Goal: Task Accomplishment & Management: Manage account settings

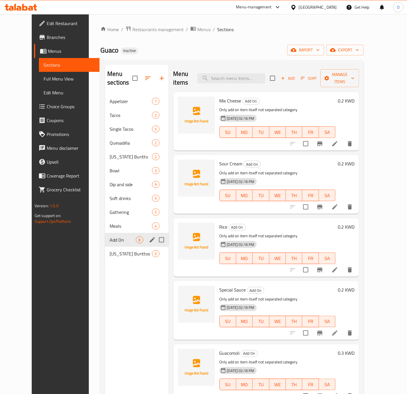
drag, startPoint x: 145, startPoint y: 238, endPoint x: 155, endPoint y: 232, distance: 11.6
click at [156, 234] on input "Menu sections" at bounding box center [162, 240] width 12 height 12
checkbox input "true"
click at [138, 81] on button "button" at bounding box center [145, 78] width 14 height 14
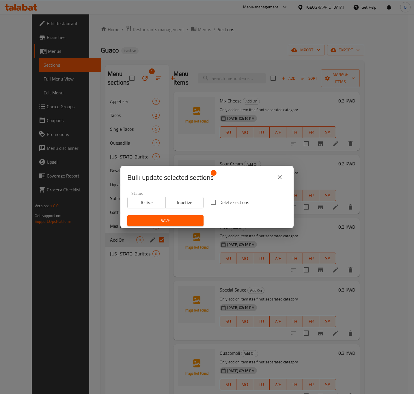
click at [231, 205] on span "Delete sections" at bounding box center [234, 202] width 30 height 7
click at [219, 205] on input "Delete sections" at bounding box center [213, 202] width 12 height 12
checkbox input "true"
click at [186, 216] on button "Save" at bounding box center [165, 220] width 76 height 11
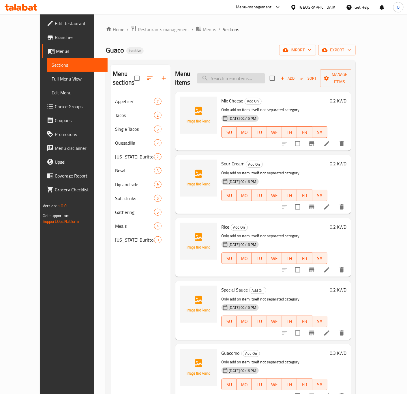
click at [221, 79] on input "search" at bounding box center [231, 78] width 68 height 10
paste input "chicken [US_STATE] buritto"
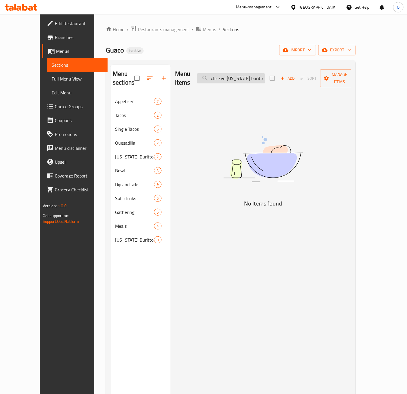
click at [263, 74] on input "chicken [US_STATE] buritto" at bounding box center [231, 78] width 68 height 10
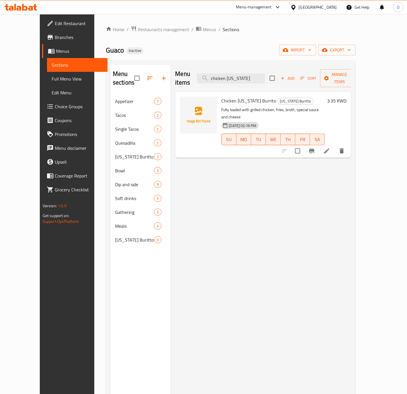
type input "chicken [US_STATE]"
click at [42, 112] on link "Choice Groups" at bounding box center [75, 107] width 66 height 14
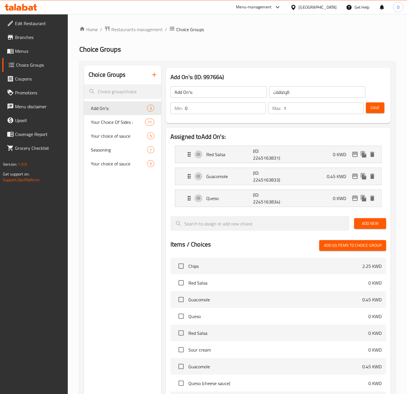
click at [157, 76] on icon "button" at bounding box center [154, 74] width 7 height 7
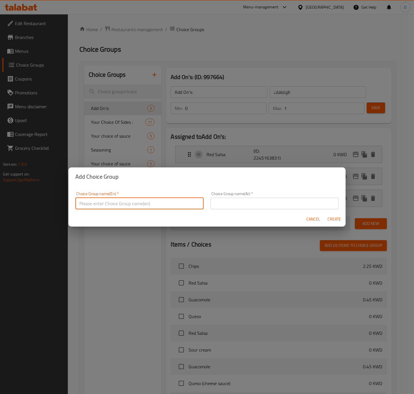
click at [98, 201] on input "text" at bounding box center [139, 204] width 128 height 12
type input "Add On's:"
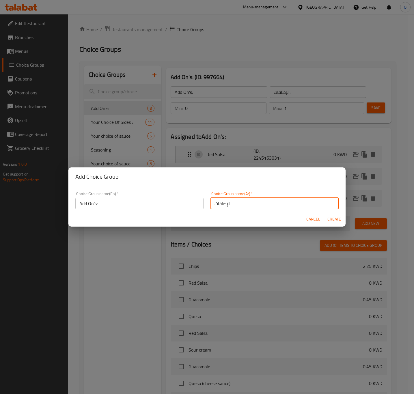
type input "الإضافات:"
click at [335, 220] on span "Create" at bounding box center [334, 219] width 14 height 7
type input "Add On's:"
type input "الإضافات:"
type input "0"
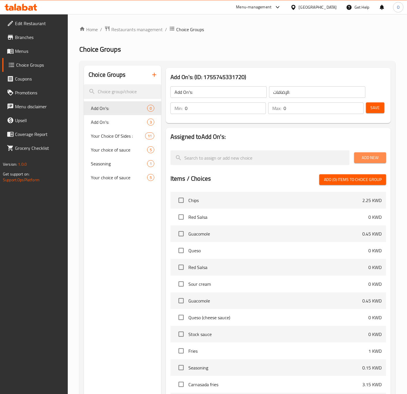
click at [361, 157] on span "Add New" at bounding box center [370, 157] width 23 height 7
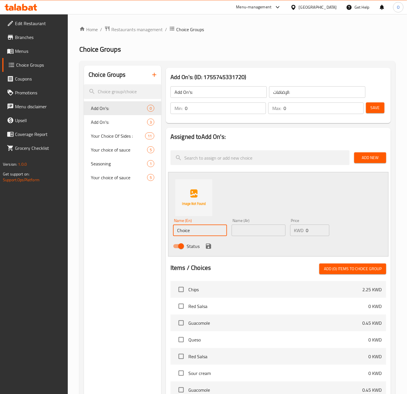
click at [183, 232] on input "Choice" at bounding box center [200, 231] width 54 height 12
paste input "Mix Chees"
type input "Mix Cheese"
click at [238, 231] on input "text" at bounding box center [259, 231] width 54 height 12
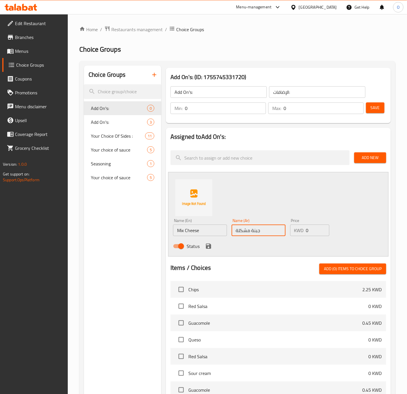
type input "جبنة مشكلة"
click at [316, 232] on input "0" at bounding box center [317, 231] width 23 height 12
type input "0.2"
click at [209, 246] on icon "save" at bounding box center [208, 246] width 5 height 5
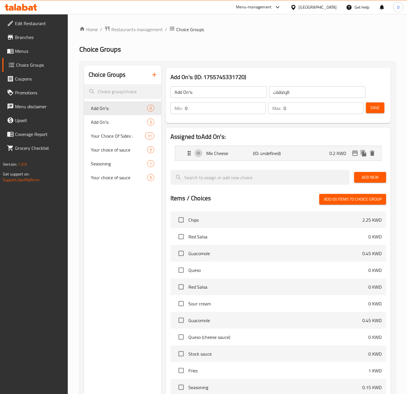
click at [381, 179] on span "Add New" at bounding box center [370, 177] width 23 height 7
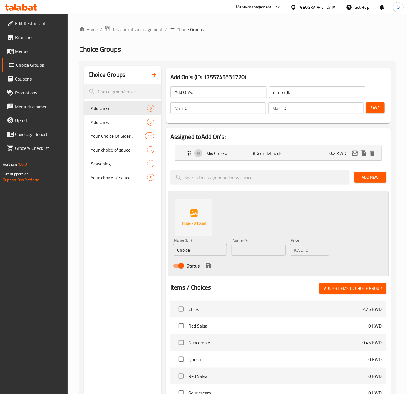
click at [187, 246] on input "Choice" at bounding box center [200, 250] width 54 height 12
paste input "Sour Cream"
type input "Sour Cream"
click at [267, 251] on input "text" at bounding box center [259, 250] width 54 height 12
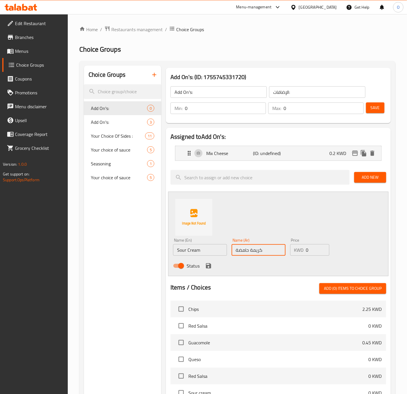
type input "كريمة حامضة"
click at [311, 250] on input "0" at bounding box center [317, 250] width 23 height 12
type input "0.2"
click at [206, 267] on icon "save" at bounding box center [208, 265] width 7 height 7
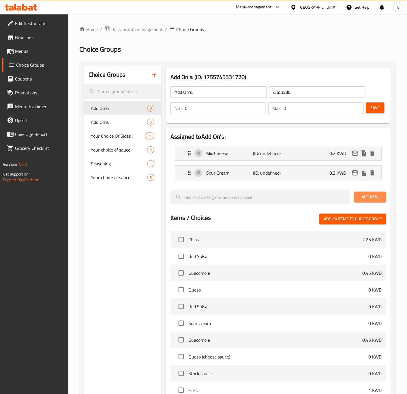
click at [359, 202] on button "Add New" at bounding box center [370, 197] width 32 height 11
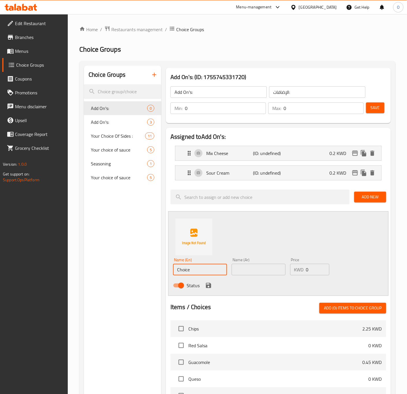
click at [208, 272] on input "Choice" at bounding box center [200, 270] width 54 height 12
paste input "Special Sau"
type input "Special Sauce"
type input "صوص خاص"
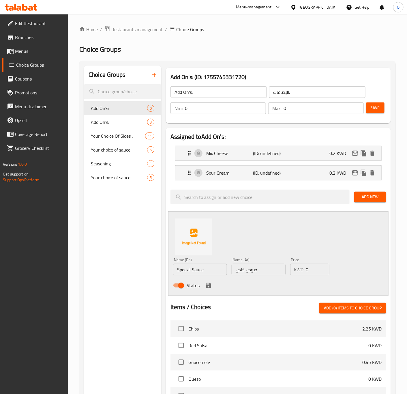
click at [313, 278] on div "Status" at bounding box center [259, 286] width 176 height 16
click at [310, 269] on input "0" at bounding box center [317, 270] width 23 height 12
type input "0.2"
click at [210, 285] on icon "save" at bounding box center [208, 285] width 5 height 5
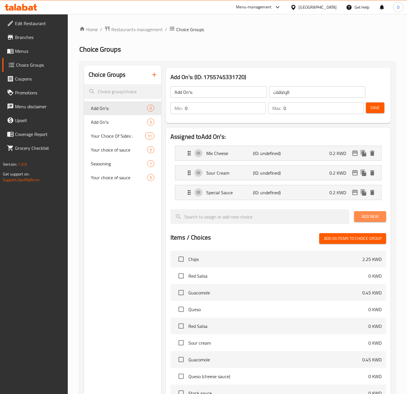
click at [363, 221] on button "Add New" at bounding box center [370, 216] width 32 height 11
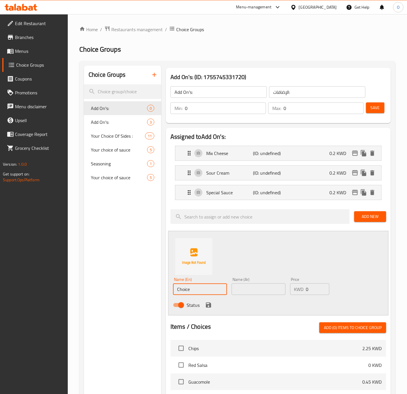
click at [198, 287] on input "Choice" at bounding box center [200, 289] width 54 height 12
paste input "Guacamol"
type input "Guacamole"
paste input "[DEMOGRAPHIC_DATA]"
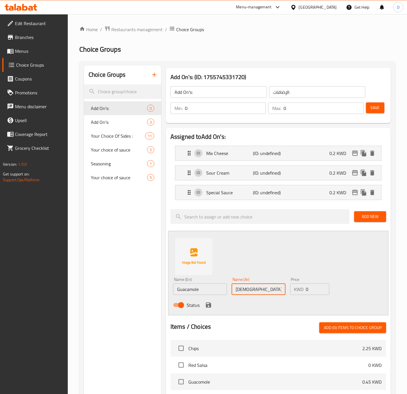
type input "[DEMOGRAPHIC_DATA]"
click at [318, 288] on input "0" at bounding box center [317, 289] width 23 height 12
type input "0.3"
click at [205, 305] on icon "save" at bounding box center [208, 305] width 7 height 7
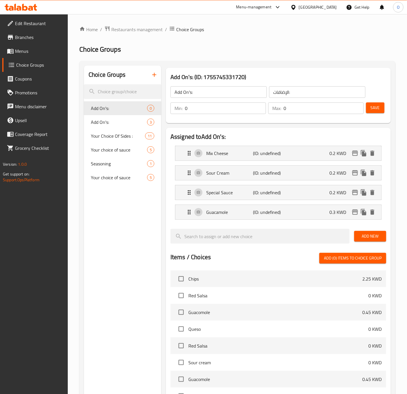
click at [371, 231] on div "Add New" at bounding box center [370, 236] width 37 height 19
click at [367, 237] on span "Add New" at bounding box center [370, 236] width 23 height 7
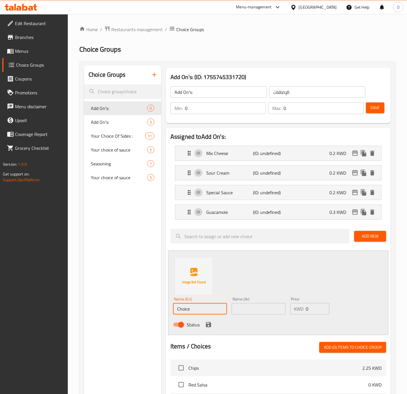
click at [191, 304] on input "Choice" at bounding box center [200, 309] width 54 height 12
paste input "icken Grill"
type input "Chicken Grill"
click at [252, 309] on input "text" at bounding box center [259, 309] width 54 height 12
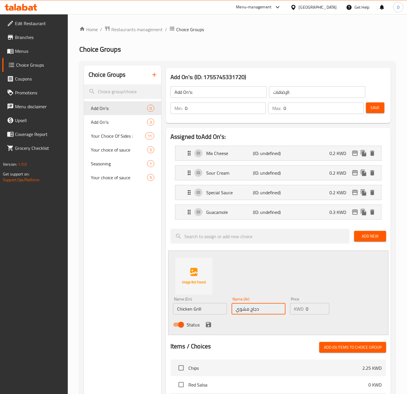
type input "دجاج مشوي"
click at [309, 311] on input "0" at bounding box center [317, 309] width 23 height 12
type input "0.35"
click at [211, 323] on icon "save" at bounding box center [208, 324] width 7 height 7
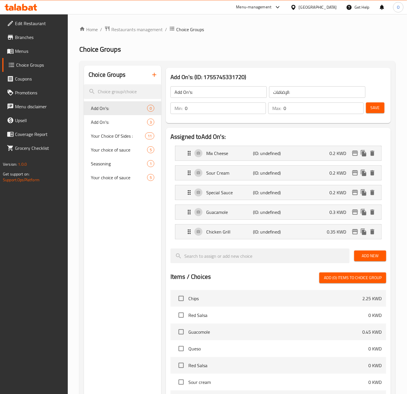
click at [374, 108] on span "Save" at bounding box center [375, 107] width 9 height 7
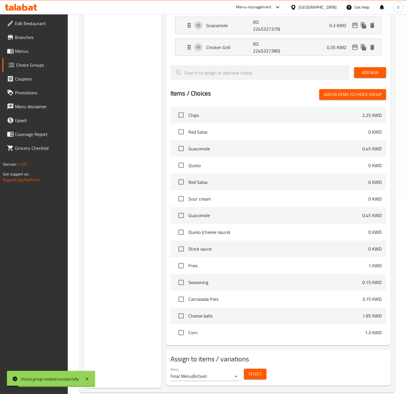
scroll to position [206, 0]
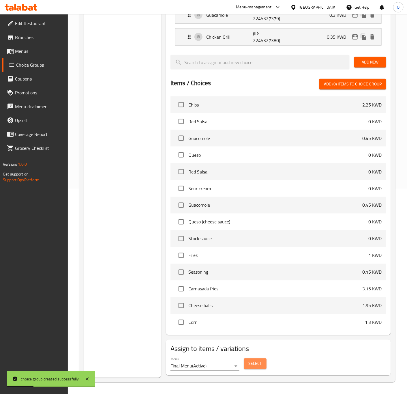
click at [254, 365] on span "Select" at bounding box center [255, 363] width 13 height 7
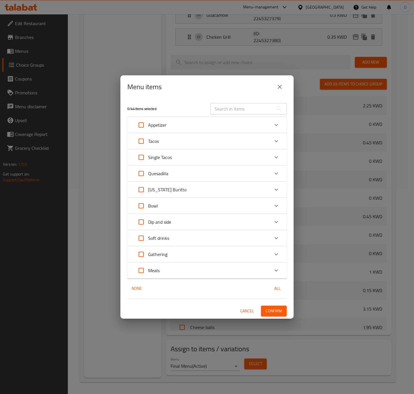
click at [152, 196] on div "[US_STATE] Buritto" at bounding box center [160, 190] width 52 height 14
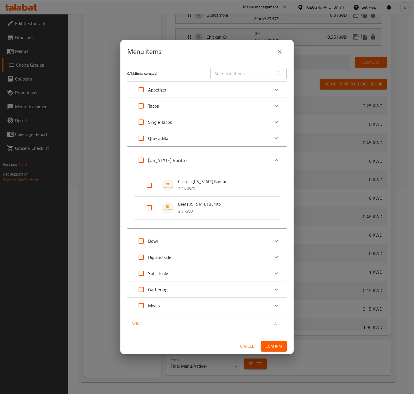
click at [148, 188] on input "Expand" at bounding box center [149, 185] width 14 height 14
checkbox input "true"
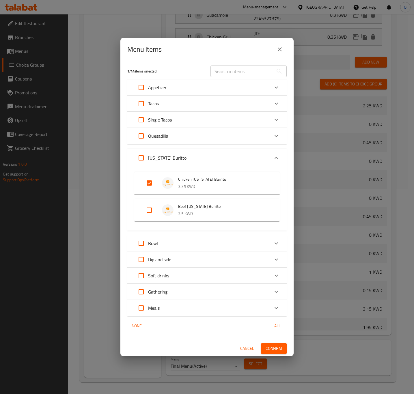
click at [281, 354] on div "1 / 44 items selected ​ Appetizer Chips 2.25 KWD Fries 1 KWD Carnasada fries 3.…" at bounding box center [206, 208] width 173 height 295
click at [268, 345] on span "Confirm" at bounding box center [274, 348] width 16 height 7
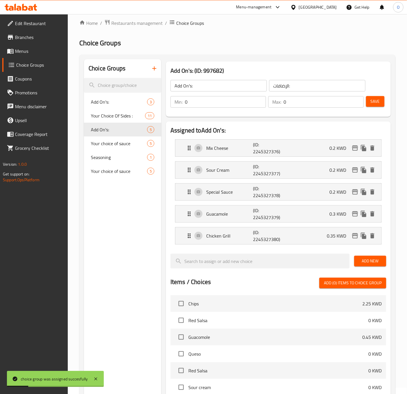
scroll to position [0, 0]
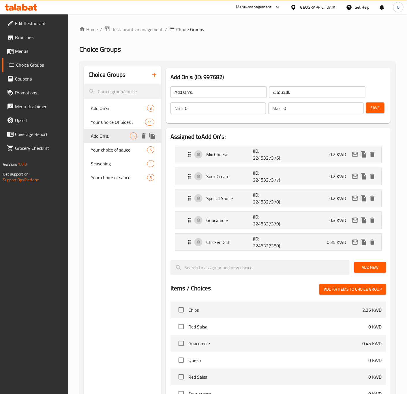
click at [152, 135] on icon "duplicate" at bounding box center [152, 136] width 5 height 6
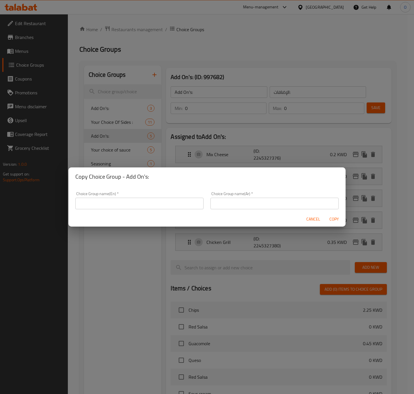
click at [122, 207] on input "text" at bounding box center [139, 204] width 128 height 12
type input "Add On's:"
click at [254, 197] on div "Choice Group name(Ar)   * Choice Group name(Ar) *" at bounding box center [274, 201] width 128 height 18
click at [250, 207] on input "text" at bounding box center [274, 204] width 128 height 12
type input "الإضافات:"
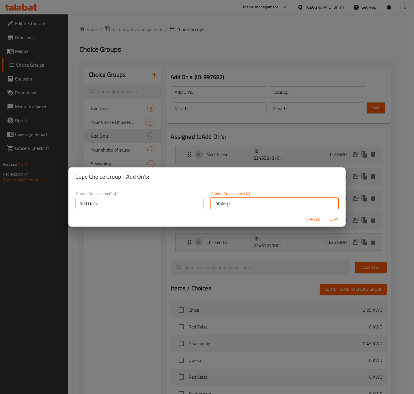
click at [338, 218] on span "Copy" at bounding box center [334, 219] width 14 height 7
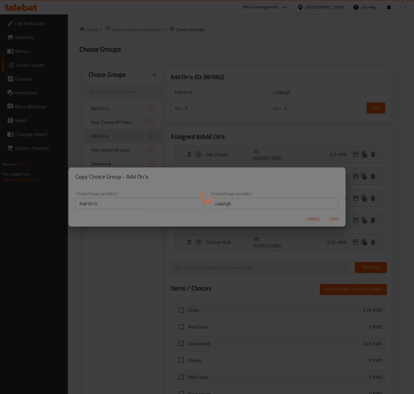
type input "Add On's:"
type input "الإضافات:"
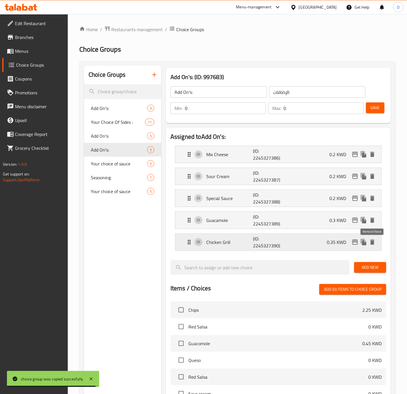
click at [374, 243] on icon "delete" at bounding box center [373, 242] width 4 height 5
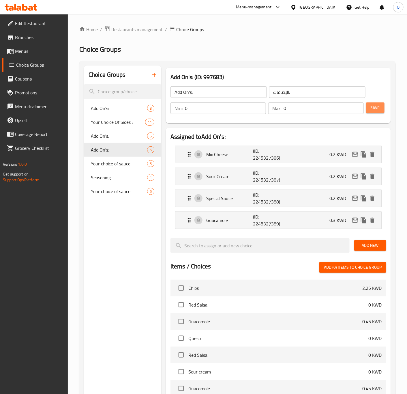
click at [384, 109] on button "Save" at bounding box center [375, 107] width 18 height 11
drag, startPoint x: 370, startPoint y: 247, endPoint x: 363, endPoint y: 247, distance: 6.9
click at [370, 247] on span "Add New" at bounding box center [370, 245] width 23 height 7
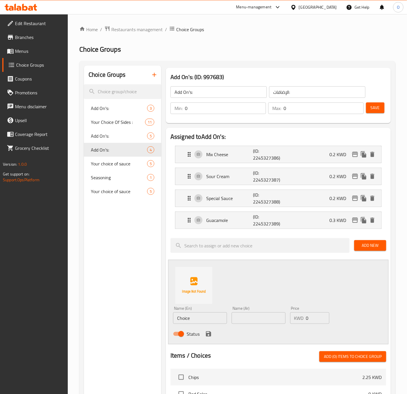
click at [188, 314] on input "Choice" at bounding box center [200, 318] width 54 height 12
paste input "Beef"
type input "Beef"
click at [279, 317] on input "text" at bounding box center [259, 318] width 54 height 12
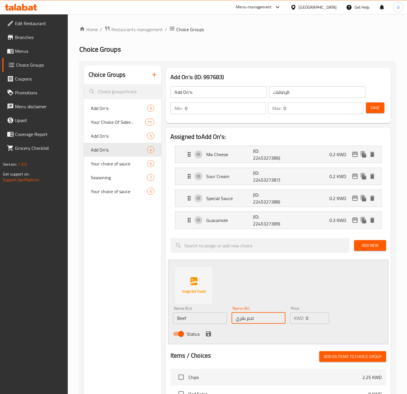
type input "لحم بقري"
click at [309, 320] on input "0" at bounding box center [317, 318] width 23 height 12
click at [317, 320] on input "0" at bounding box center [317, 318] width 23 height 12
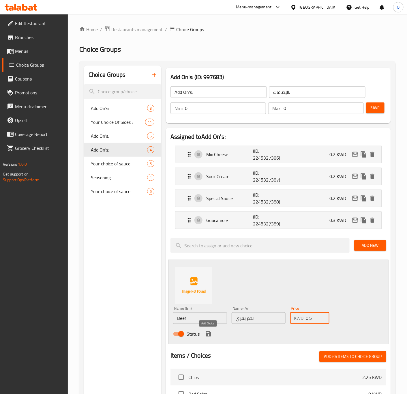
type input "0.5"
click at [209, 337] on icon "save" at bounding box center [208, 334] width 7 height 7
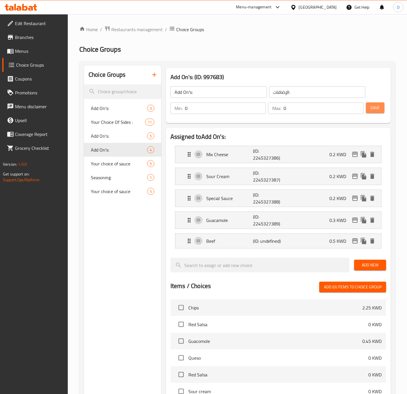
click at [371, 104] on span "Save" at bounding box center [375, 107] width 9 height 7
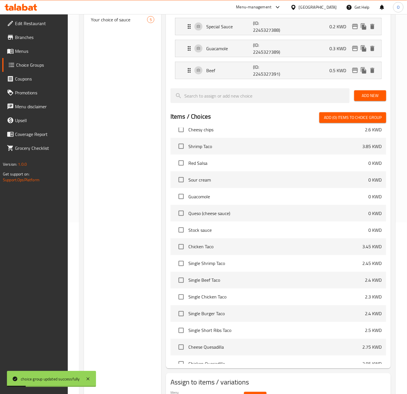
scroll to position [206, 0]
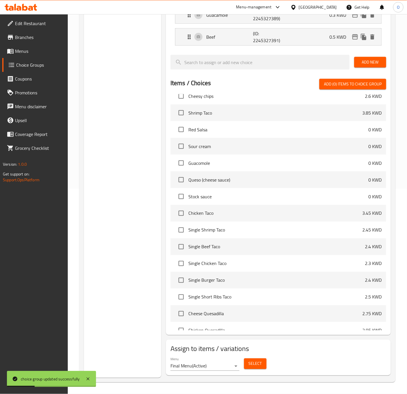
click at [252, 362] on span "Select" at bounding box center [255, 363] width 13 height 7
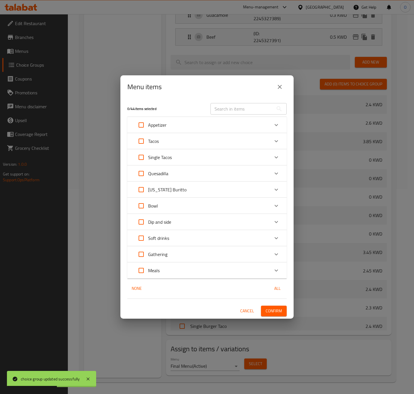
click at [160, 191] on p "[US_STATE] Buritto" at bounding box center [167, 189] width 38 height 7
click at [160, 186] on p "[US_STATE] Buritto" at bounding box center [167, 189] width 38 height 7
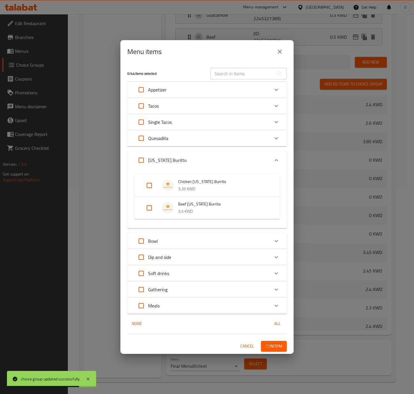
click at [154, 207] on input "Expand" at bounding box center [149, 208] width 14 height 14
checkbox input "true"
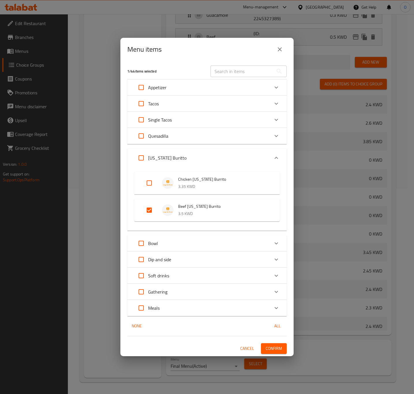
click at [279, 350] on span "Confirm" at bounding box center [274, 348] width 16 height 7
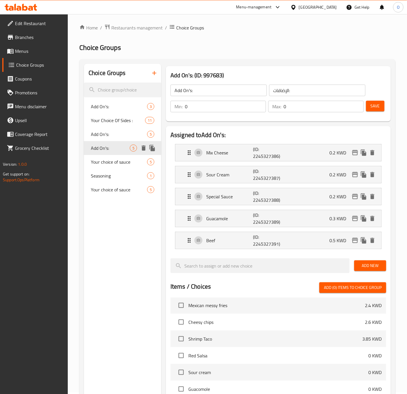
scroll to position [0, 0]
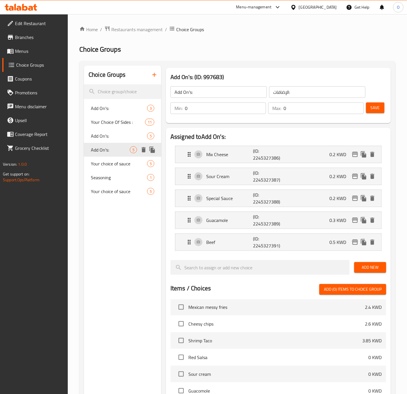
drag, startPoint x: 150, startPoint y: 154, endPoint x: 152, endPoint y: 150, distance: 4.9
click at [152, 150] on icon "duplicate" at bounding box center [152, 150] width 5 height 6
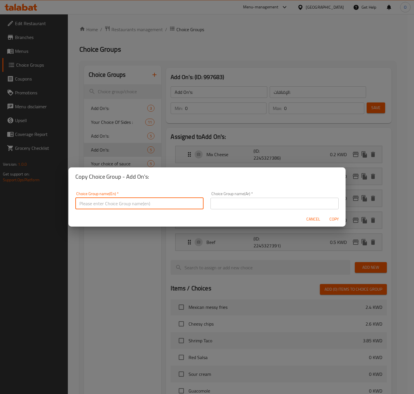
click at [129, 198] on input "text" at bounding box center [139, 204] width 128 height 12
type input "Add On's:"
click at [238, 199] on input "text" at bounding box center [274, 204] width 128 height 12
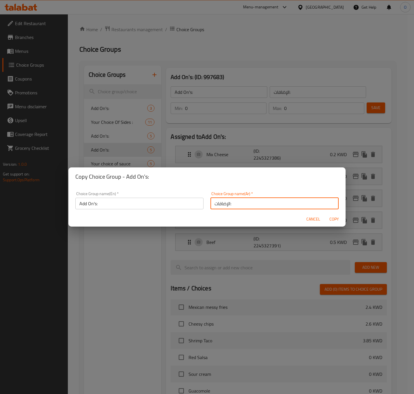
type input "الإضافات:"
click at [329, 221] on span "Copy" at bounding box center [334, 219] width 14 height 7
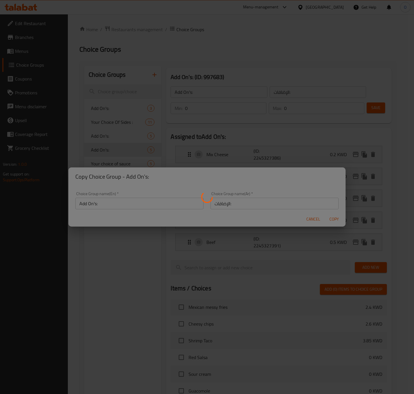
type input "Add On's:"
type input "الإضافات:"
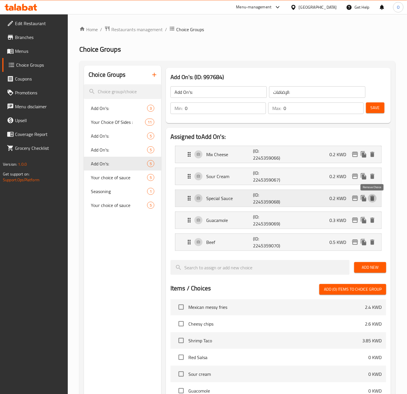
click at [373, 199] on icon "delete" at bounding box center [373, 198] width 4 height 5
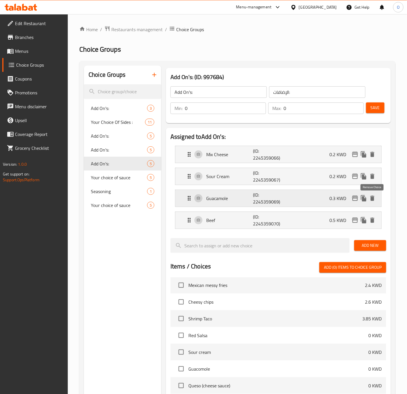
click at [374, 198] on icon "delete" at bounding box center [373, 198] width 4 height 5
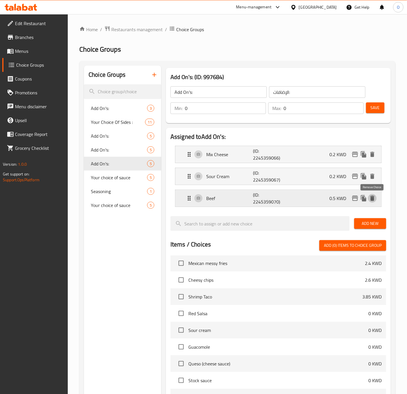
click at [374, 199] on icon "delete" at bounding box center [373, 198] width 4 height 5
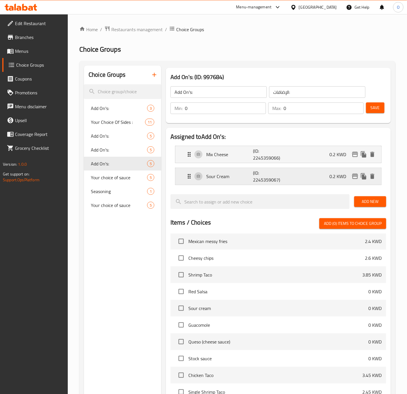
click at [252, 176] on p "Sour Cream" at bounding box center [229, 176] width 47 height 7
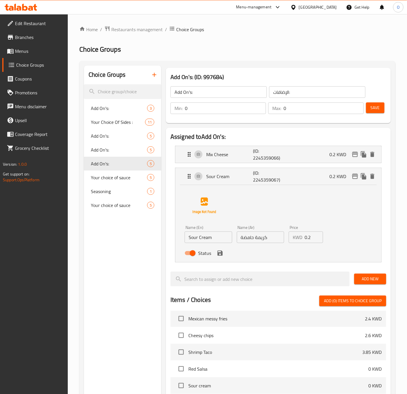
click at [209, 236] on input "Sour Cream" at bounding box center [209, 237] width 48 height 12
paste input "Pico [PERSON_NAME]"
type input "Pico [PERSON_NAME]"
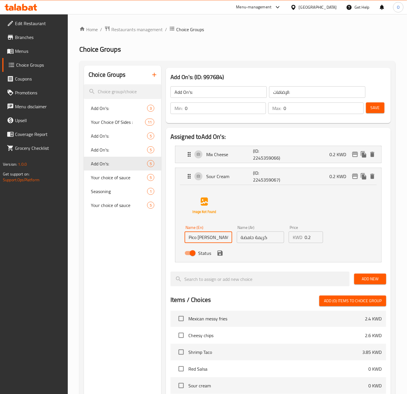
click at [255, 240] on input "كريمة حامضة" at bounding box center [261, 237] width 48 height 12
paste input "[PERSON_NAME]"
type input "[PERSON_NAME]"
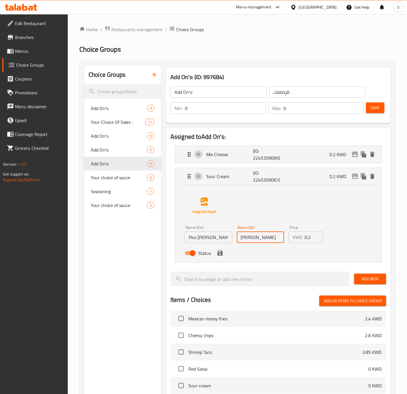
click at [112, 284] on div "Choice Groups Add On's: 3 Your Choice Of Sides : 11 Add On's: 5 Add On's: 5 Add…" at bounding box center [122, 330] width 77 height 529
click at [223, 251] on icon "save" at bounding box center [220, 253] width 7 height 7
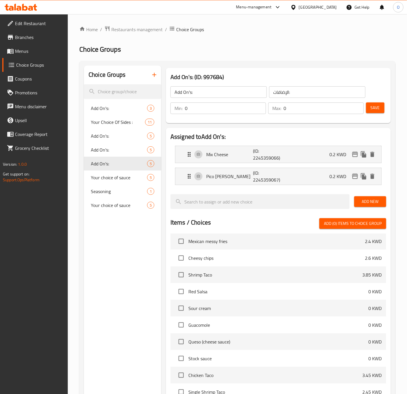
click at [374, 108] on span "Save" at bounding box center [375, 107] width 9 height 7
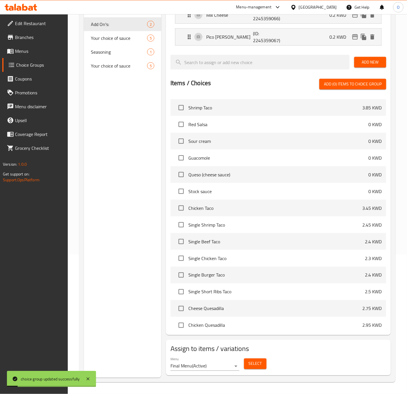
scroll to position [281, 0]
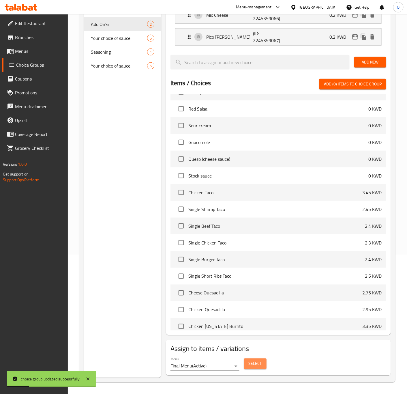
click at [251, 362] on span "Select" at bounding box center [255, 363] width 13 height 7
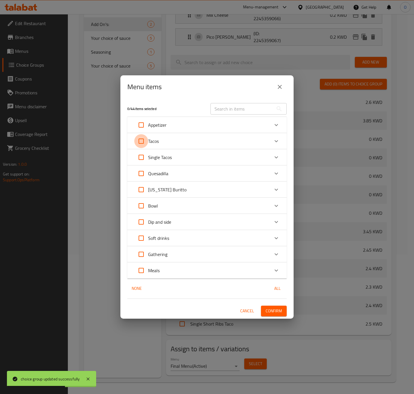
click at [138, 140] on input "Expand" at bounding box center [141, 141] width 14 height 14
checkbox input "true"
click at [143, 159] on input "Expand" at bounding box center [141, 157] width 14 height 14
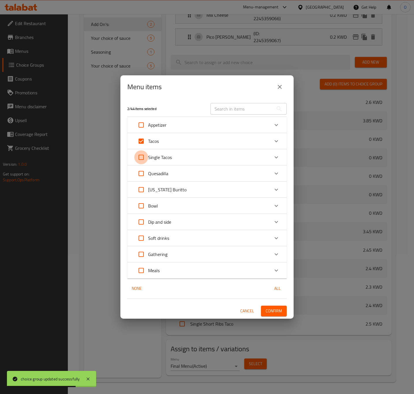
checkbox input "true"
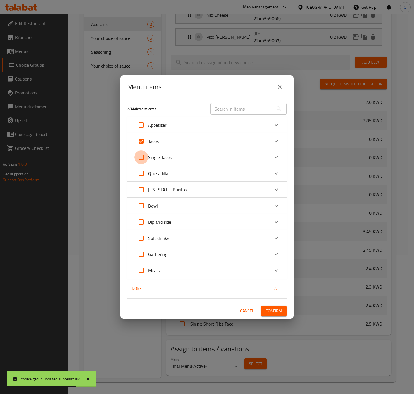
checkbox input "true"
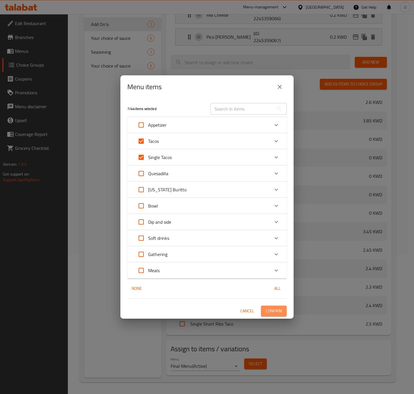
click at [273, 311] on span "Confirm" at bounding box center [274, 310] width 16 height 7
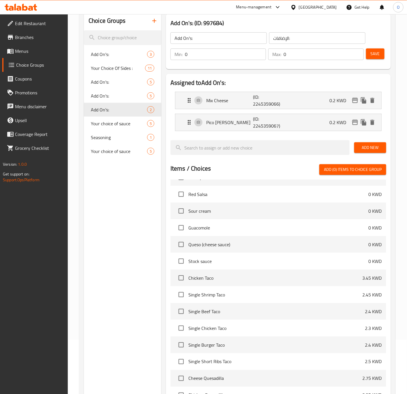
scroll to position [53, 0]
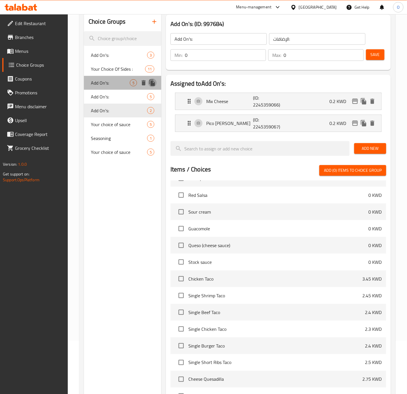
drag, startPoint x: 158, startPoint y: 85, endPoint x: 154, endPoint y: 85, distance: 3.2
click at [154, 85] on icon "duplicate" at bounding box center [152, 83] width 5 height 6
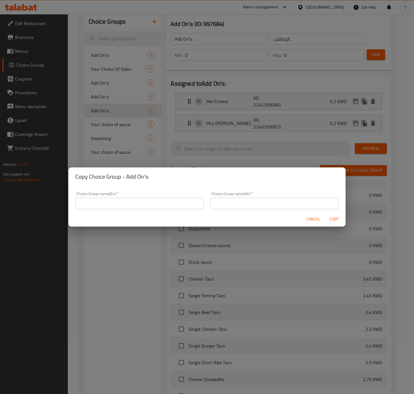
click at [93, 200] on input "text" at bounding box center [139, 204] width 128 height 12
type input "Add On's:"
click at [241, 206] on input "text" at bounding box center [274, 204] width 128 height 12
type input "الإضافات:"
click at [333, 220] on span "Copy" at bounding box center [334, 219] width 14 height 7
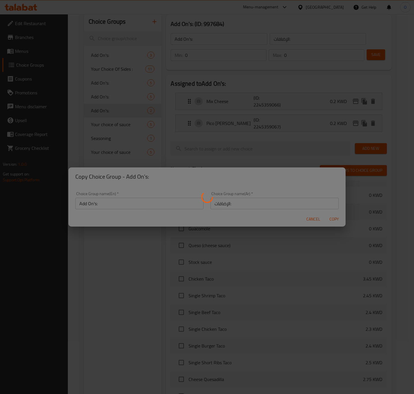
type input "Add On's:"
type input "الإضافات:"
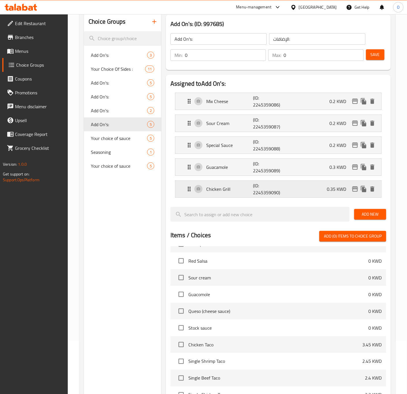
click at [243, 192] on p "Chicken Grill" at bounding box center [229, 189] width 47 height 7
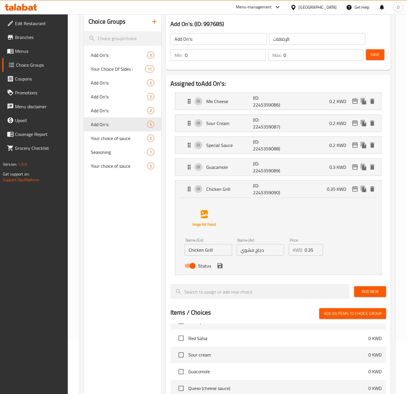
click at [193, 254] on input "Chicken Grill" at bounding box center [209, 250] width 48 height 12
paste input "mexican fries"
paste input "Pico [PERSON_NAME]"
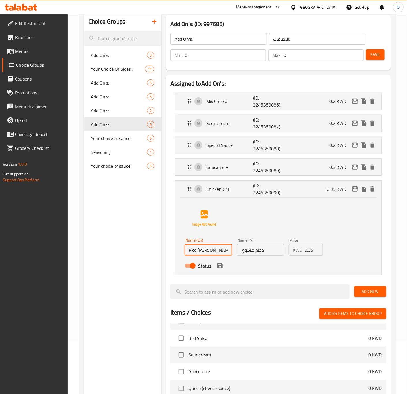
type input "Pico [PERSON_NAME]"
click at [255, 256] on input "دجاج مشوي" at bounding box center [261, 250] width 48 height 12
paste input "يكو دي جالو"
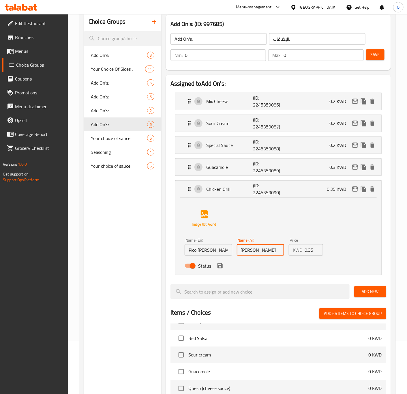
type input "[PERSON_NAME]"
click at [309, 252] on input "0.35" at bounding box center [314, 250] width 18 height 12
click at [218, 269] on icon "save" at bounding box center [220, 265] width 7 height 7
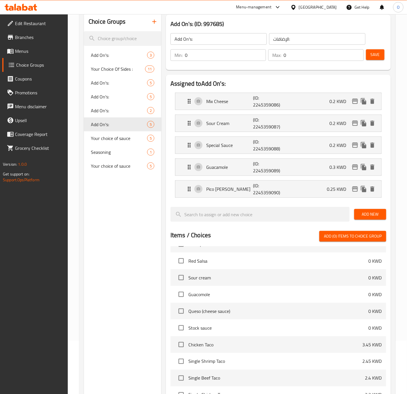
type input "0.25"
click at [367, 51] on button "Save" at bounding box center [375, 54] width 18 height 11
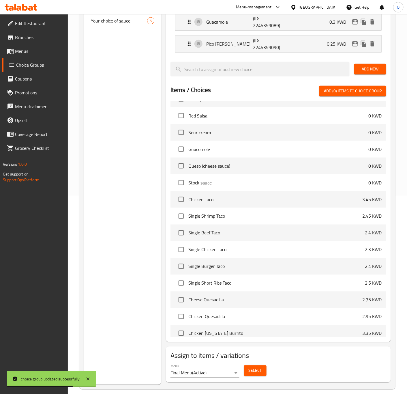
scroll to position [206, 0]
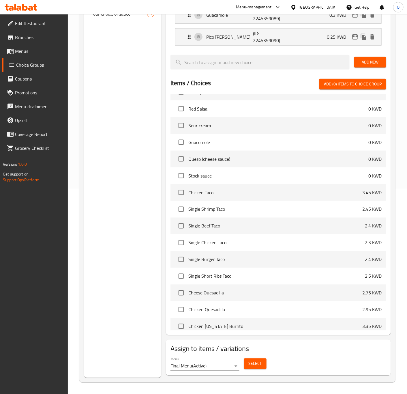
click at [253, 366] on span "Select" at bounding box center [255, 363] width 13 height 7
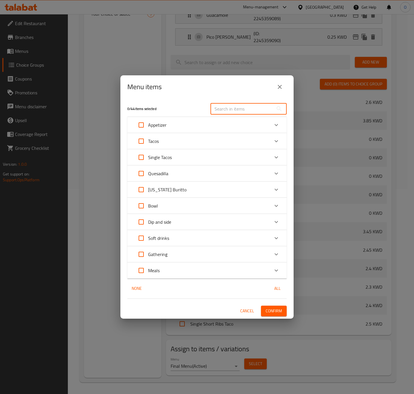
click at [223, 109] on input "text" at bounding box center [241, 109] width 63 height 12
click at [194, 118] on div "Appetizer" at bounding box center [201, 125] width 135 height 14
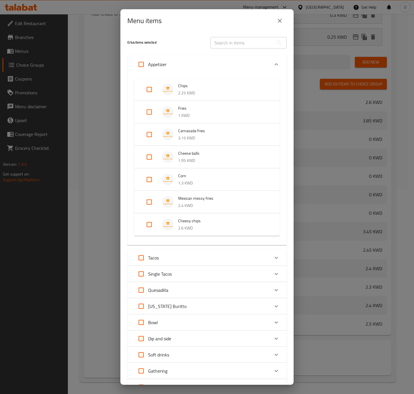
click at [177, 68] on div "Appetizer" at bounding box center [201, 64] width 135 height 14
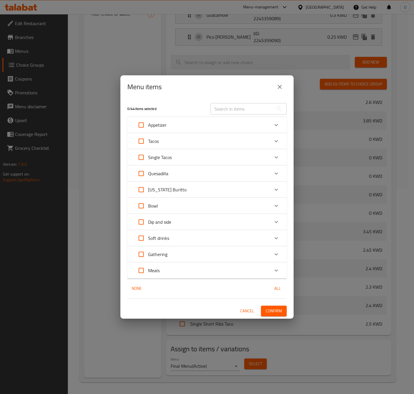
click at [220, 113] on input "text" at bounding box center [241, 109] width 63 height 12
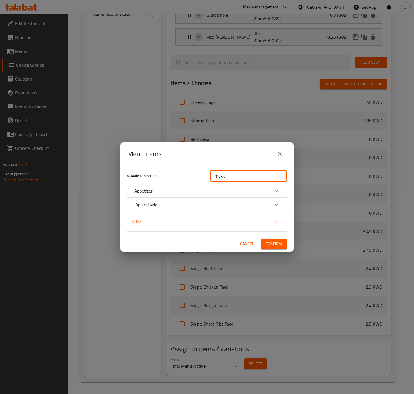
type input "mexic"
click at [204, 210] on div "Dip and side" at bounding box center [206, 205] width 159 height 14
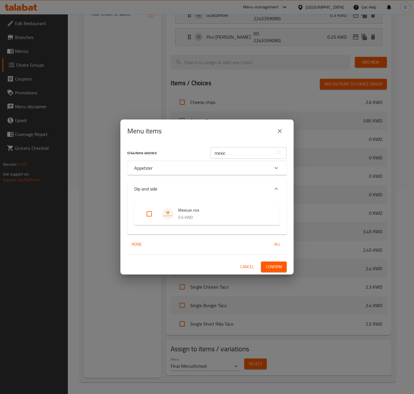
click at [188, 183] on div "Dip and side" at bounding box center [206, 189] width 159 height 18
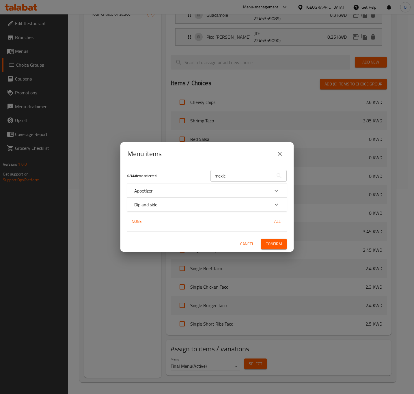
click at [163, 185] on div "Appetizer" at bounding box center [206, 191] width 159 height 14
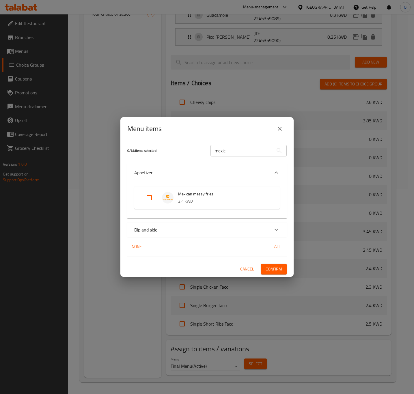
click at [149, 194] on input "Expand" at bounding box center [149, 198] width 14 height 14
checkbox input "true"
click at [270, 270] on span "Confirm" at bounding box center [274, 269] width 16 height 7
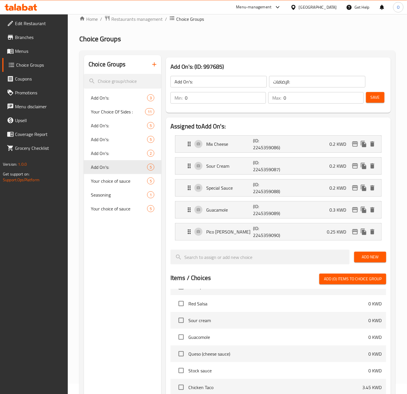
scroll to position [0, 0]
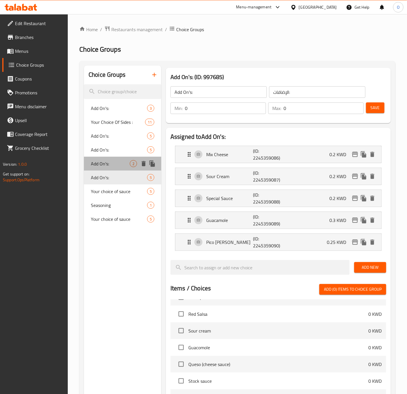
click at [115, 167] on div "Add On's: 2" at bounding box center [122, 164] width 77 height 14
type input "Add On's:"
type input "الإضافات:"
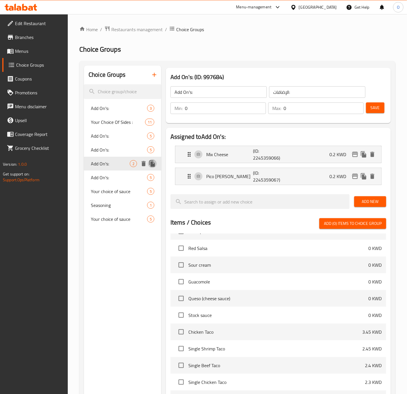
click at [155, 163] on icon "duplicate" at bounding box center [152, 163] width 7 height 7
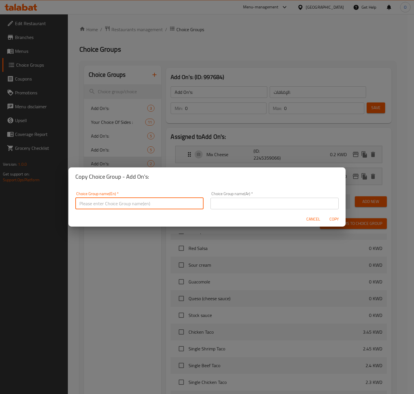
click at [159, 205] on input "text" at bounding box center [139, 204] width 128 height 12
type input "Add On's:"
click at [289, 196] on div "Choice Group name(Ar)   * Choice Group name(Ar) *" at bounding box center [274, 201] width 128 height 18
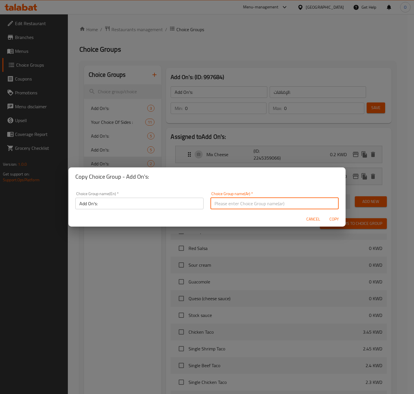
click at [284, 207] on input "text" at bounding box center [274, 204] width 128 height 12
type input "الإضافات:"
click at [337, 221] on span "Copy" at bounding box center [334, 219] width 14 height 7
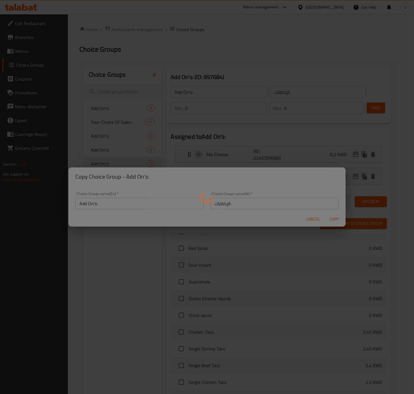
type input "Add On's:"
type input "الإضافات:"
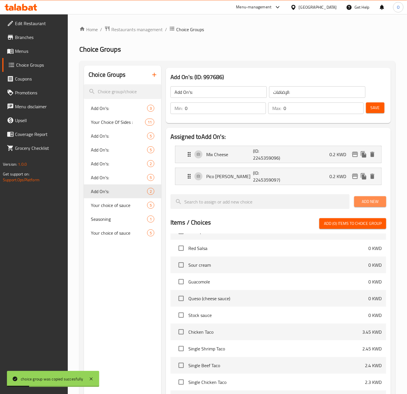
click at [372, 200] on span "Add New" at bounding box center [370, 201] width 23 height 7
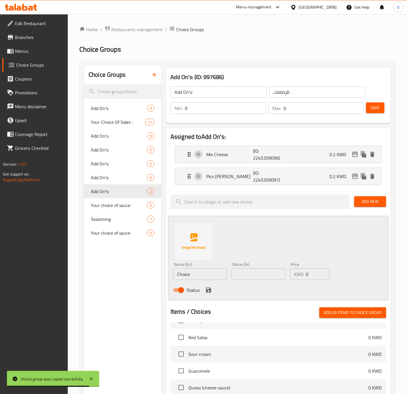
click at [184, 269] on input "Choice" at bounding box center [200, 274] width 54 height 12
paste input "Special Sau"
type input "Special Sauce"
click at [244, 275] on input "text" at bounding box center [259, 274] width 54 height 12
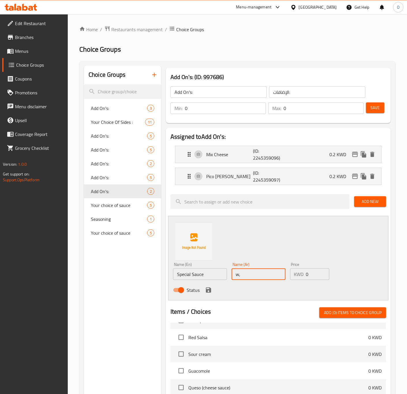
type input "w"
type input "صوص خاص"
click at [248, 179] on p "Pico [PERSON_NAME]" at bounding box center [229, 176] width 47 height 7
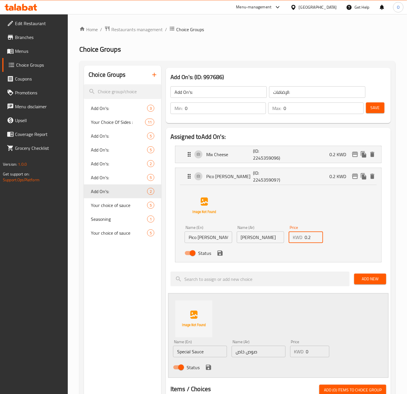
click at [312, 234] on input "0.2" at bounding box center [314, 237] width 18 height 12
type input "0.25"
click at [314, 350] on input "0" at bounding box center [317, 352] width 23 height 12
click at [217, 254] on icon "save" at bounding box center [220, 253] width 7 height 7
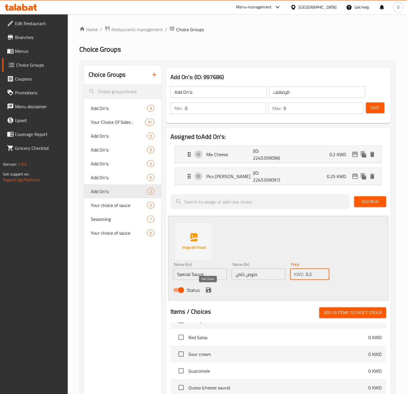
type input "0.2"
click at [210, 287] on button "save" at bounding box center [208, 290] width 9 height 9
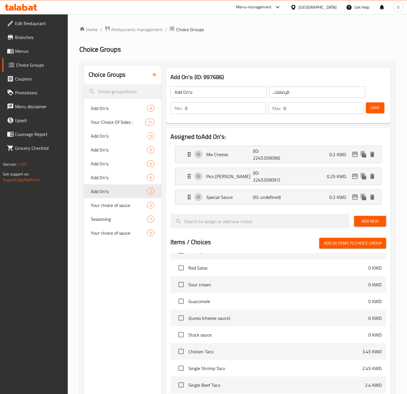
click at [384, 104] on button "Save" at bounding box center [375, 107] width 18 height 11
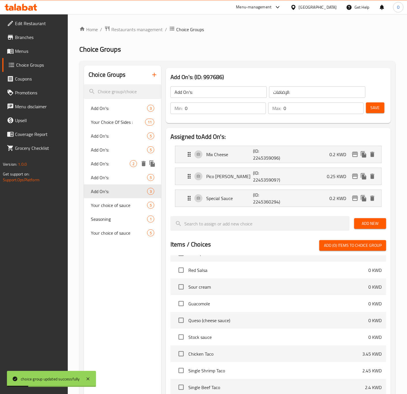
click at [108, 164] on span "Add On's:" at bounding box center [110, 163] width 39 height 7
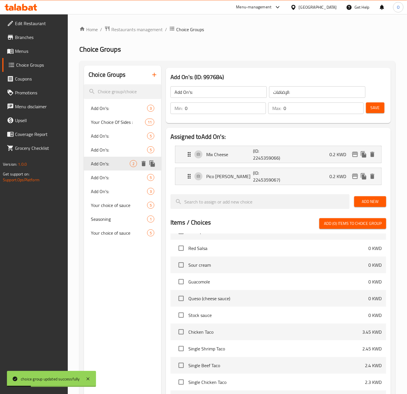
type input "Add On's:"
type input "الإضافات:"
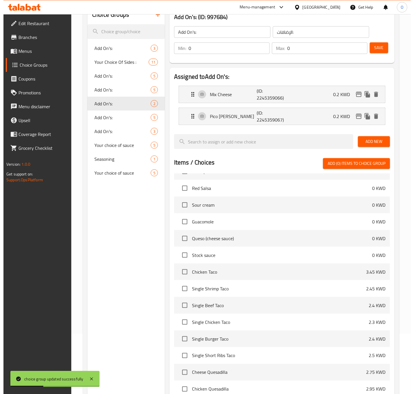
scroll to position [140, 0]
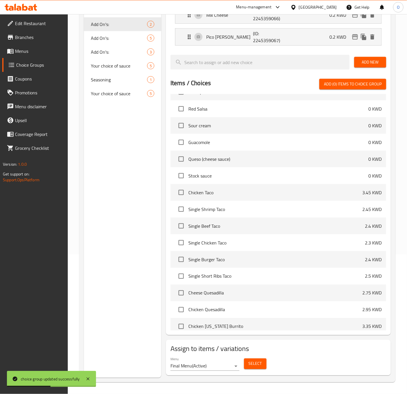
click at [253, 371] on div "Select" at bounding box center [255, 363] width 27 height 15
click at [258, 365] on span "Select" at bounding box center [255, 363] width 13 height 7
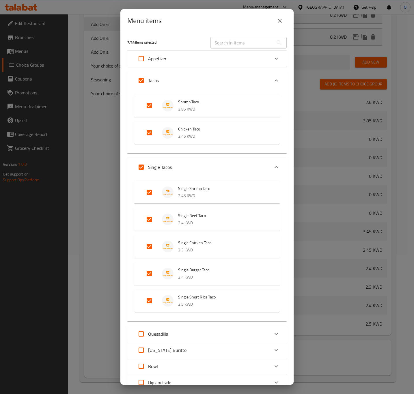
click at [153, 279] on input "Expand" at bounding box center [149, 274] width 14 height 14
checkbox input "false"
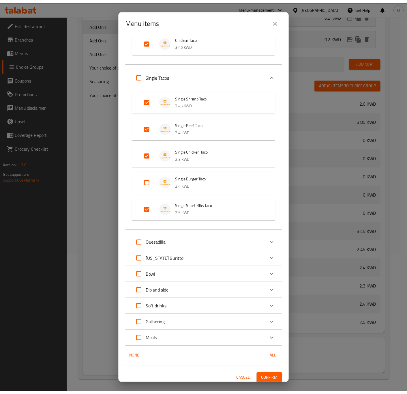
scroll to position [94, 0]
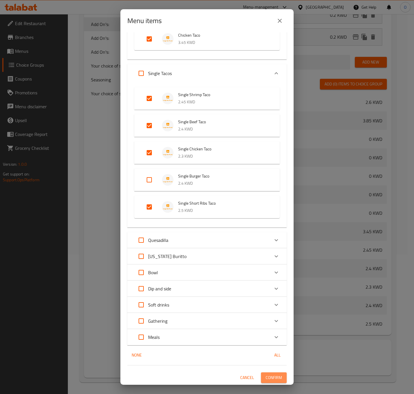
click at [266, 378] on span "Confirm" at bounding box center [274, 377] width 16 height 7
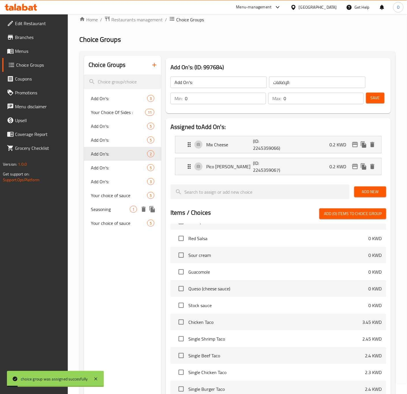
scroll to position [0, 0]
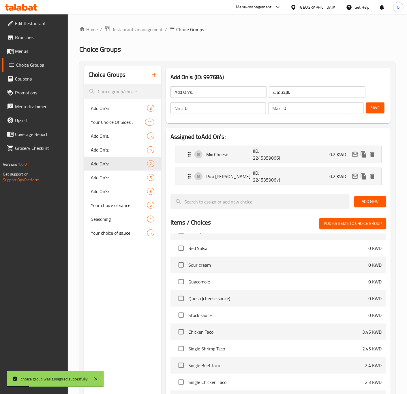
click at [312, 187] on li "[PERSON_NAME] (ID: 2245359067) 0.2 KWD Name (En) Pico [PERSON_NAME] Name (En) N…" at bounding box center [279, 176] width 216 height 22
click at [318, 180] on div "Pico [PERSON_NAME] (ID: 2245359067) 0.2 KWD" at bounding box center [280, 176] width 189 height 17
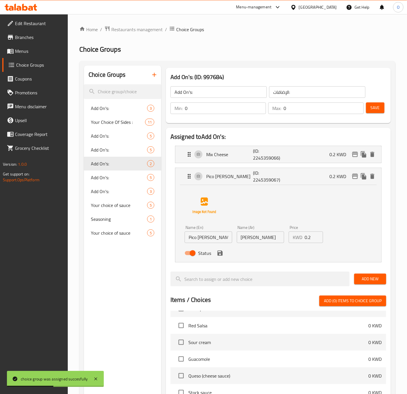
click at [312, 236] on input "0.2" at bounding box center [314, 237] width 18 height 12
click at [221, 251] on icon "save" at bounding box center [220, 253] width 5 height 5
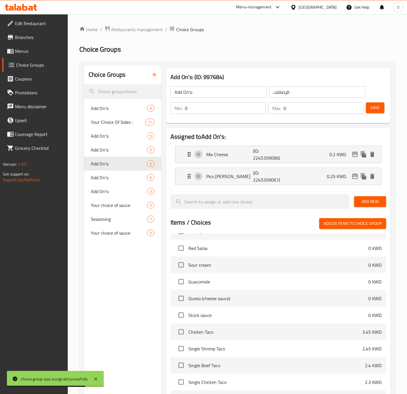
type input "0.25"
click at [378, 109] on span "Save" at bounding box center [375, 107] width 9 height 7
click at [110, 197] on div "Add On's: 3" at bounding box center [122, 191] width 77 height 14
type input "Add On's:"
type input "الإضافات:"
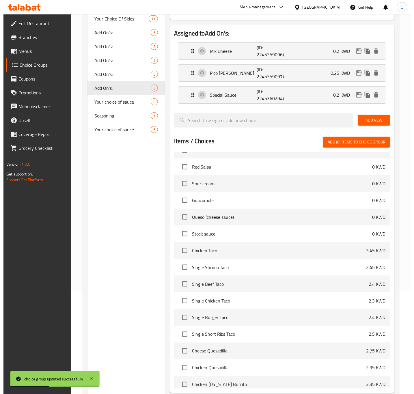
scroll to position [162, 0]
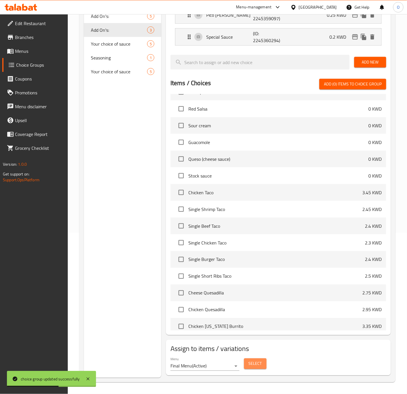
click at [260, 366] on span "Select" at bounding box center [255, 363] width 13 height 7
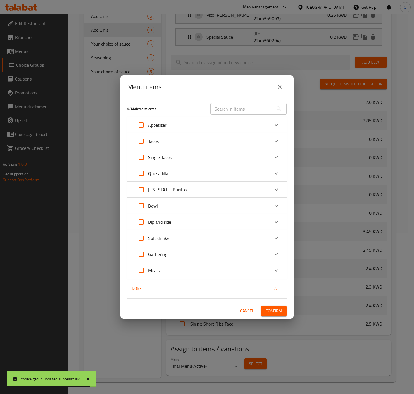
click at [147, 158] on input "Expand" at bounding box center [141, 157] width 14 height 14
checkbox input "true"
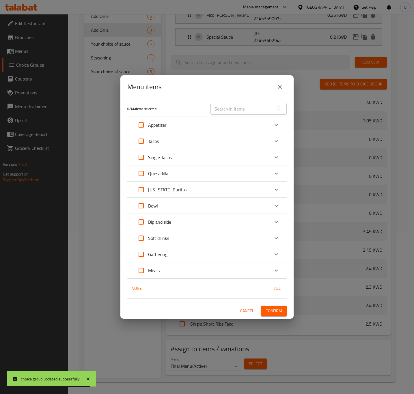
checkbox input "true"
click at [186, 161] on div "Single Tacos" at bounding box center [201, 157] width 135 height 14
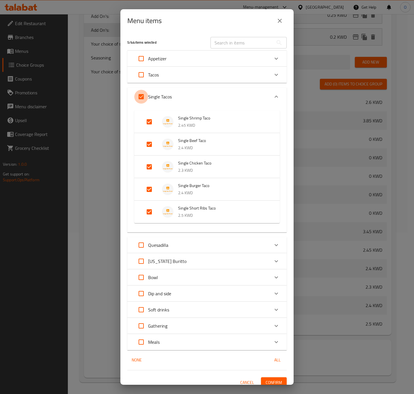
click at [143, 96] on input "Expand" at bounding box center [141, 97] width 14 height 14
checkbox input "false"
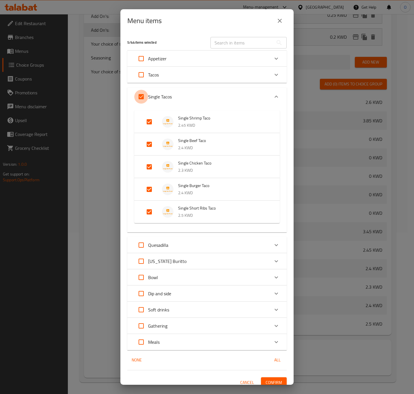
checkbox input "false"
click at [151, 190] on input "Expand" at bounding box center [149, 189] width 14 height 14
checkbox input "true"
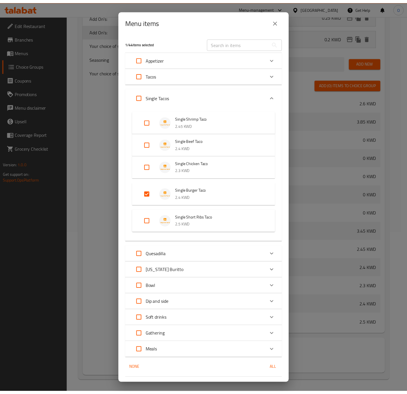
scroll to position [14, 0]
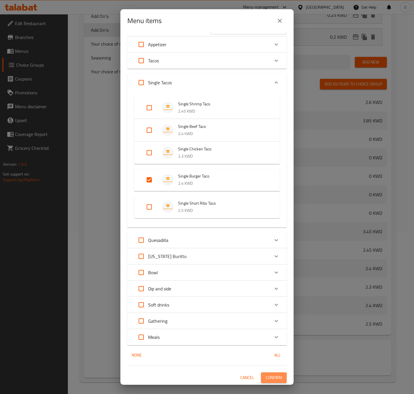
click at [277, 381] on button "Confirm" at bounding box center [274, 377] width 26 height 11
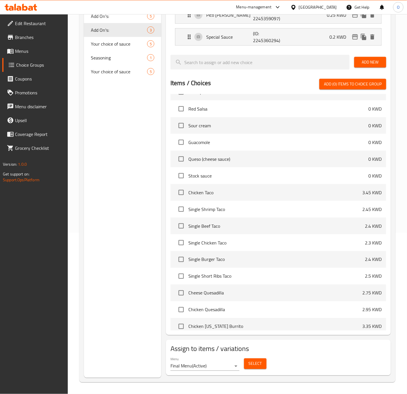
scroll to position [75, 0]
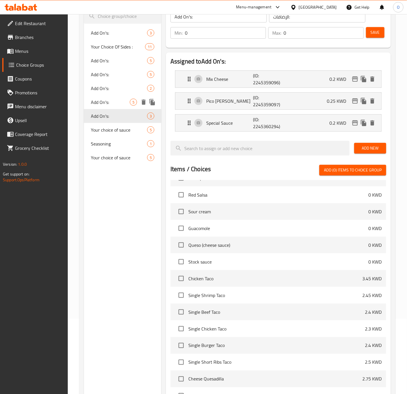
click at [112, 101] on span "Add On's:" at bounding box center [110, 102] width 39 height 7
type input "Add On's:"
type input "الإضافات:"
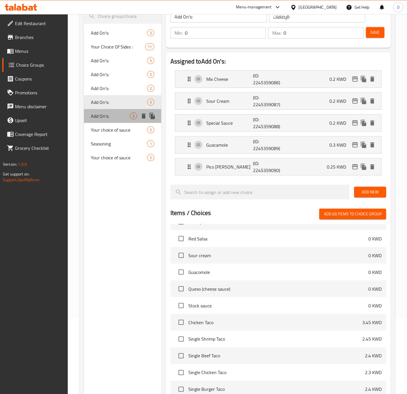
click at [109, 111] on div "Add On's: 3" at bounding box center [122, 116] width 77 height 14
type input "Add On's:"
type input "الإضافات:"
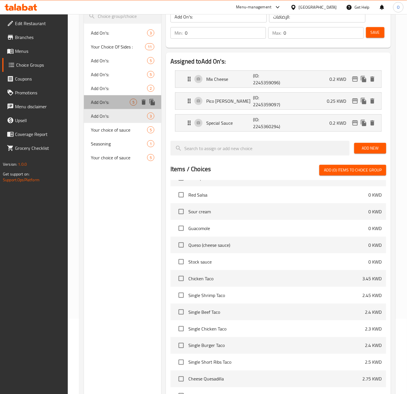
click at [115, 101] on span "Add On's:" at bounding box center [110, 102] width 39 height 7
type input "Add On's:"
type input "الإضافات:"
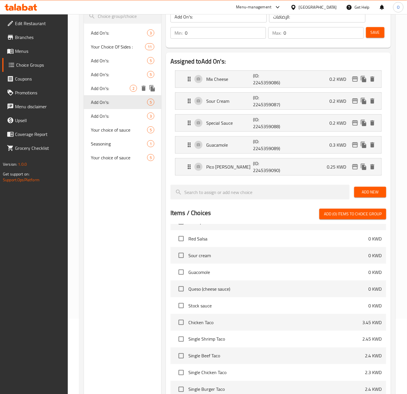
click at [115, 91] on span "Add On's:" at bounding box center [110, 88] width 39 height 7
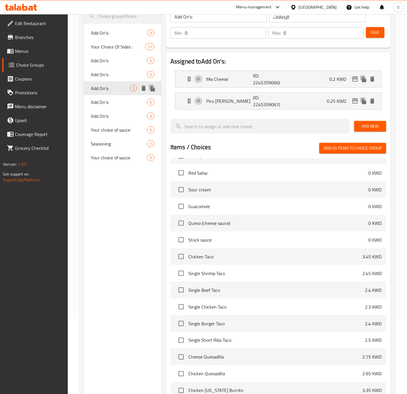
type input "Add On's:"
type input "الإضافات:"
click at [111, 115] on span "Add On's:" at bounding box center [110, 116] width 39 height 7
type input "Add On's:"
type input "الإضافات:"
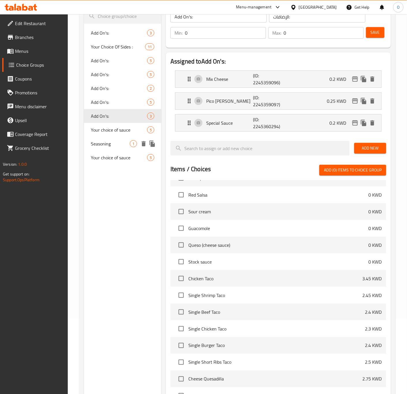
scroll to position [32, 0]
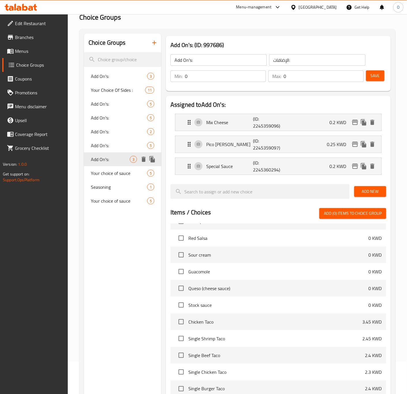
click at [154, 158] on icon "duplicate" at bounding box center [152, 159] width 7 height 7
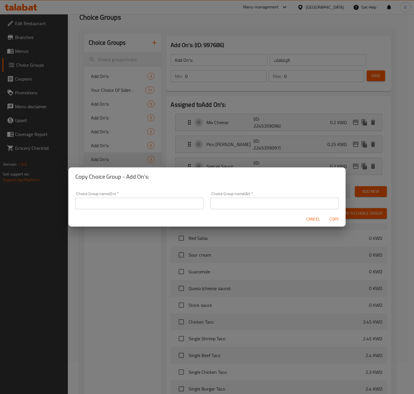
click at [116, 207] on input "text" at bounding box center [139, 204] width 128 height 12
type input "Add On's:"
click at [218, 201] on input "text" at bounding box center [274, 204] width 128 height 12
type input "الإضافات:"
click at [339, 219] on span "Copy" at bounding box center [334, 219] width 14 height 7
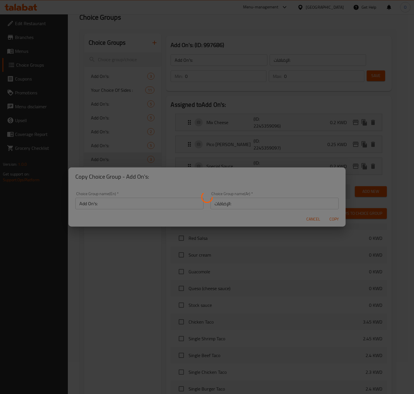
type input "Add On's:"
type input "الإضافات:"
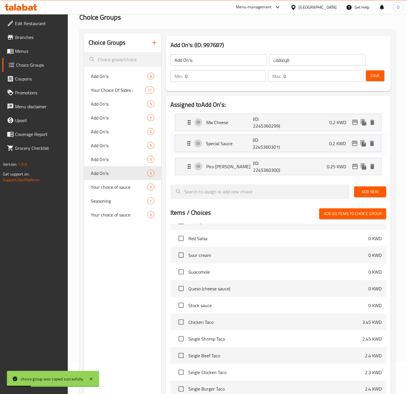
drag, startPoint x: 187, startPoint y: 169, endPoint x: 187, endPoint y: 143, distance: 25.7
click at [187, 143] on nav "Mix Cheese (ID: 2245360299) 0.2 KWD Name (En) Mix Cheese Name (En) Name (Ar) جب…" at bounding box center [279, 144] width 216 height 71
click at [191, 143] on icon "Expand" at bounding box center [189, 144] width 7 height 7
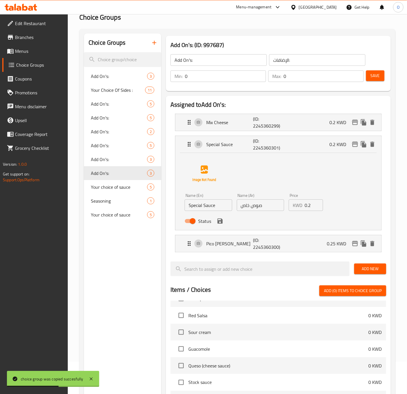
click at [203, 212] on div "Name (En) Special Sauce Name (En)" at bounding box center [208, 202] width 52 height 22
click at [210, 207] on input "Special Sauce" at bounding box center [209, 205] width 48 height 12
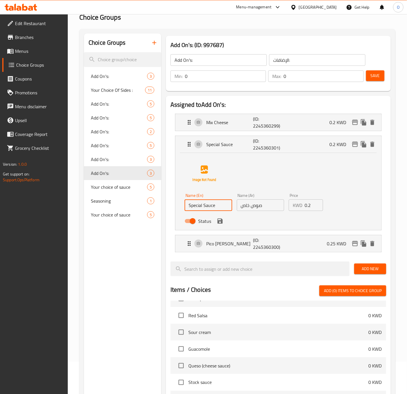
click at [214, 206] on input "Special Sauce" at bounding box center [209, 205] width 48 height 12
paste input "our Cream"
type input "Sour Cream"
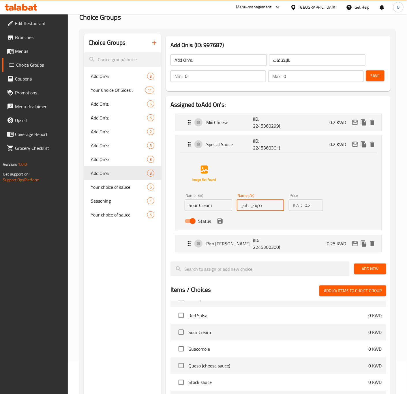
click at [247, 202] on input "صوص خاص" at bounding box center [261, 205] width 48 height 12
click at [221, 223] on icon "save" at bounding box center [220, 221] width 5 height 5
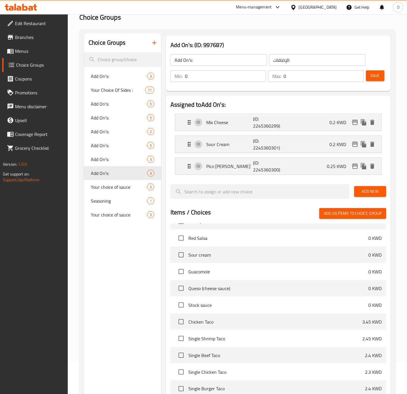
type input "كريمة حامضة"
click at [372, 76] on span "Save" at bounding box center [375, 75] width 9 height 7
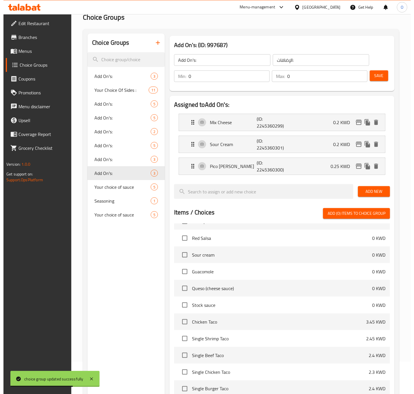
scroll to position [162, 0]
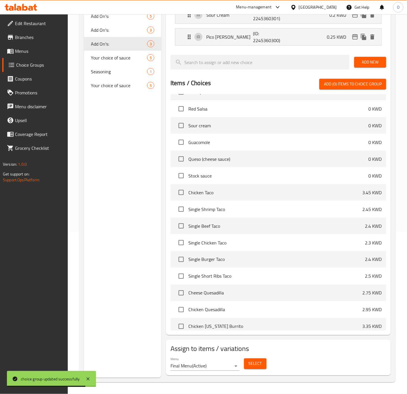
click at [249, 365] on span "Select" at bounding box center [255, 363] width 13 height 7
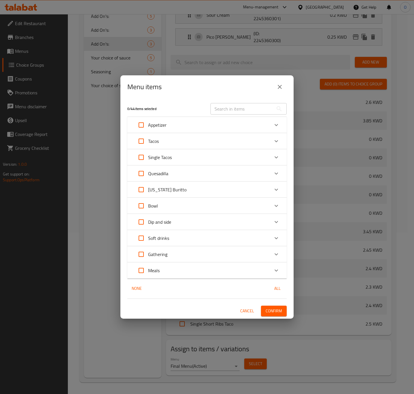
click at [157, 123] on p "Appetizer" at bounding box center [157, 125] width 18 height 7
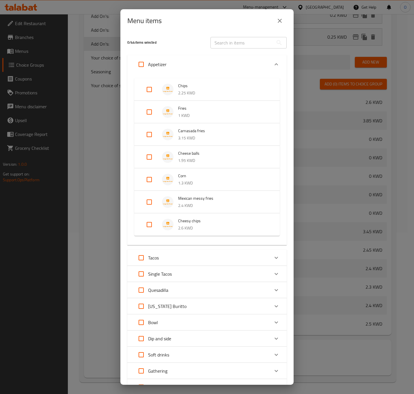
click at [150, 224] on input "Expand" at bounding box center [149, 225] width 14 height 14
checkbox input "true"
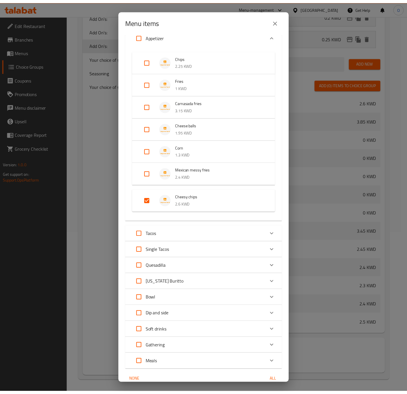
scroll to position [55, 0]
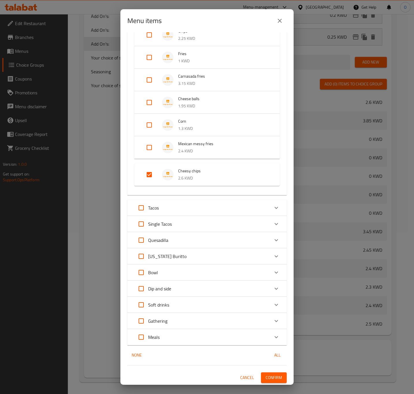
click at [269, 379] on span "Confirm" at bounding box center [274, 377] width 16 height 7
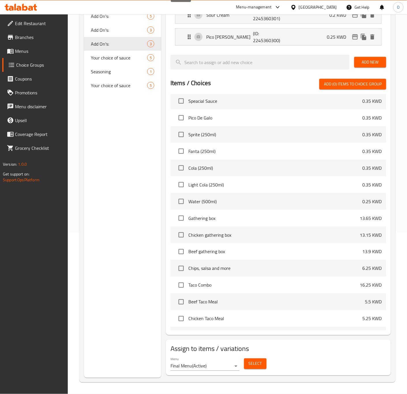
scroll to position [757, 0]
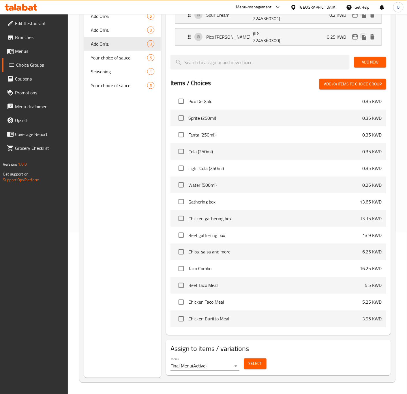
click at [142, 249] on div "Choice Groups Add On's: 3 Your Choice Of Sides : 11 Add On's: 5 Add On's: 5 Add…" at bounding box center [122, 141] width 77 height 474
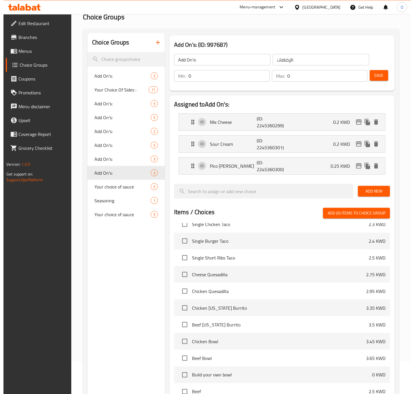
scroll to position [32, 0]
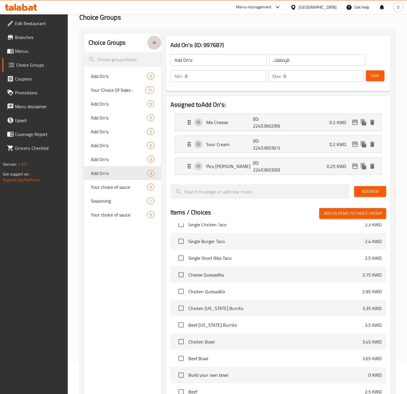
click at [160, 42] on button "button" at bounding box center [155, 43] width 14 height 14
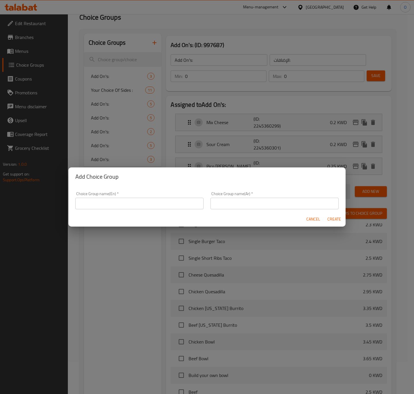
click at [110, 205] on input "text" at bounding box center [139, 204] width 128 height 12
type input "Add On's:"
click at [262, 203] on input "text" at bounding box center [274, 204] width 128 height 12
type input "الإضافات:"
click at [339, 220] on span "Create" at bounding box center [334, 219] width 14 height 7
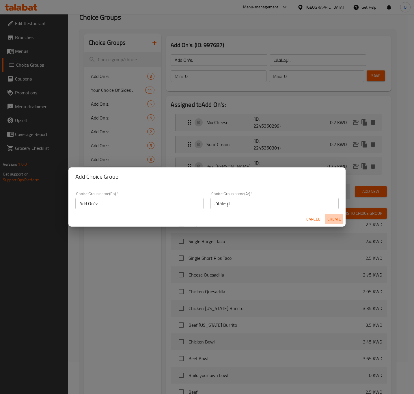
type input "Add On's:"
type input "الإضافات:"
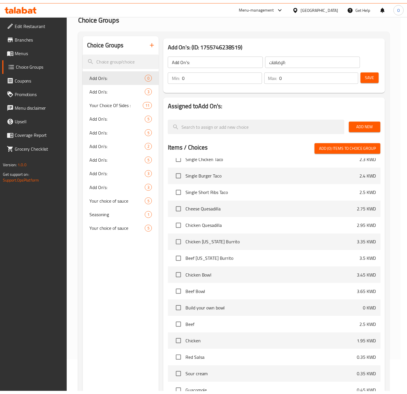
scroll to position [0, 0]
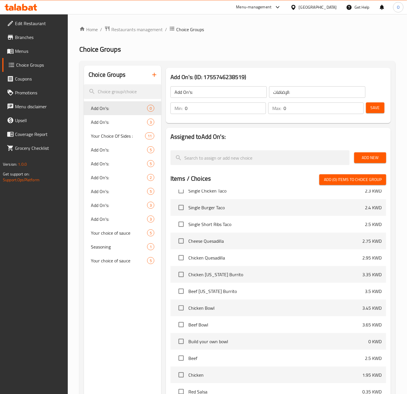
click at [374, 150] on div "Add New" at bounding box center [370, 157] width 37 height 19
click at [367, 160] on span "Add New" at bounding box center [370, 157] width 23 height 7
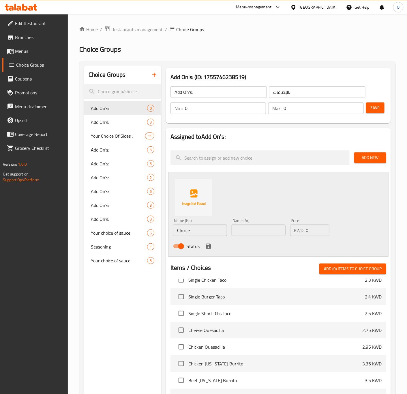
click at [186, 236] on input "Choice" at bounding box center [200, 231] width 54 height 12
type input "Chicken Grill"
click at [246, 228] on input "text" at bounding box center [259, 231] width 54 height 12
type input "دجاج مشوي"
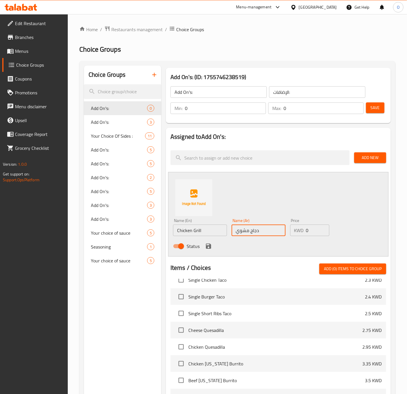
click at [312, 233] on input "0" at bounding box center [317, 231] width 23 height 12
click at [311, 230] on input "0" at bounding box center [317, 231] width 23 height 12
type input "0.35"
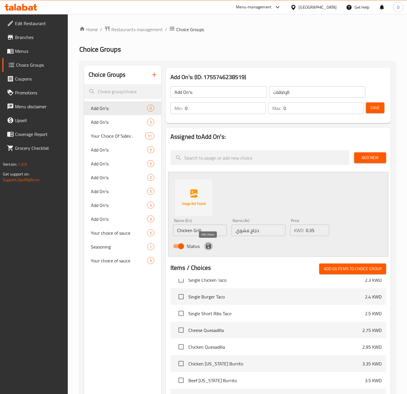
click at [210, 249] on icon "save" at bounding box center [208, 246] width 5 height 5
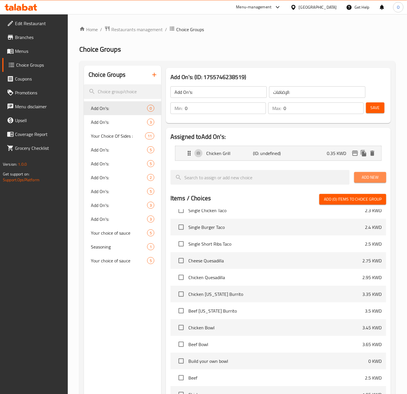
click at [369, 174] on span "Add New" at bounding box center [370, 177] width 23 height 7
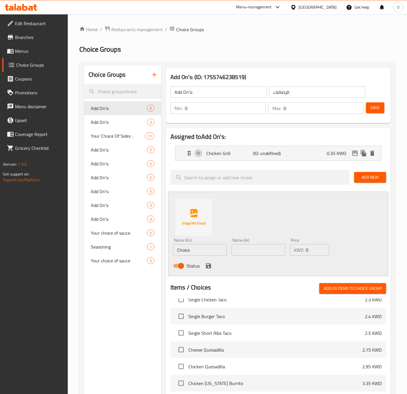
click at [196, 253] on input "Choice" at bounding box center [200, 250] width 54 height 12
paste input "R"
type input "Rice"
click at [257, 245] on input "text" at bounding box center [259, 250] width 54 height 12
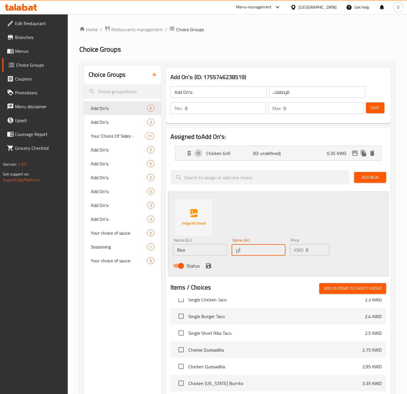
type input "أرز"
type input "0.2"
click at [206, 266] on icon "save" at bounding box center [208, 265] width 5 height 5
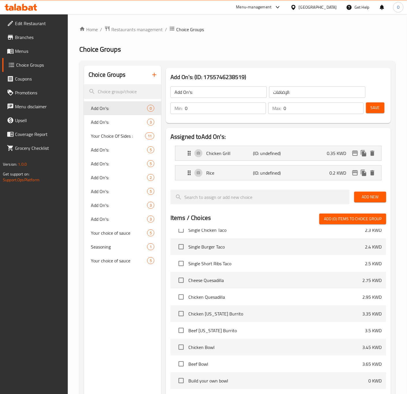
click at [383, 112] on button "Save" at bounding box center [375, 107] width 18 height 11
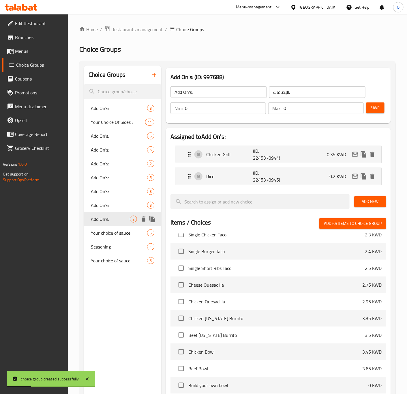
click at [156, 219] on icon "duplicate" at bounding box center [152, 219] width 7 height 7
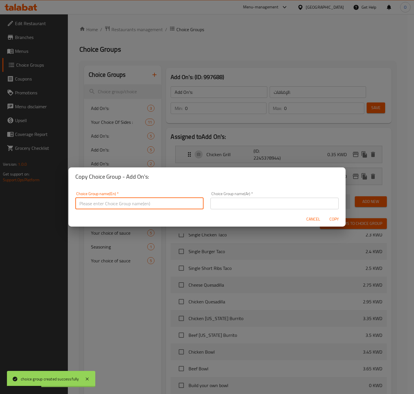
click at [152, 206] on input "text" at bounding box center [139, 204] width 128 height 12
type input "Add On's:"
drag, startPoint x: 233, startPoint y: 199, endPoint x: 234, endPoint y: 205, distance: 6.2
click at [233, 199] on input "text" at bounding box center [274, 204] width 128 height 12
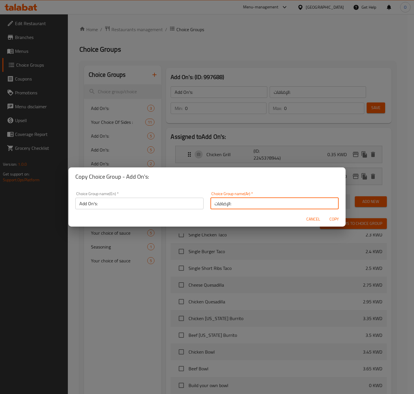
type input "الإضافات:"
click at [334, 217] on span "Copy" at bounding box center [334, 219] width 14 height 7
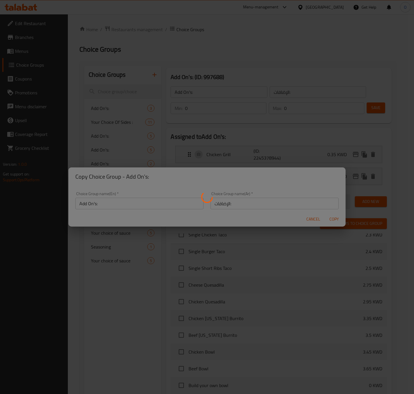
type input "Add On's:"
type input "الإضافات:"
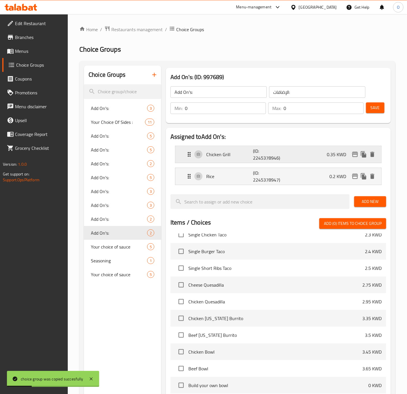
click at [193, 155] on div "Chicken Grill (ID: 2245378946) 0.35 KWD" at bounding box center [280, 154] width 189 height 17
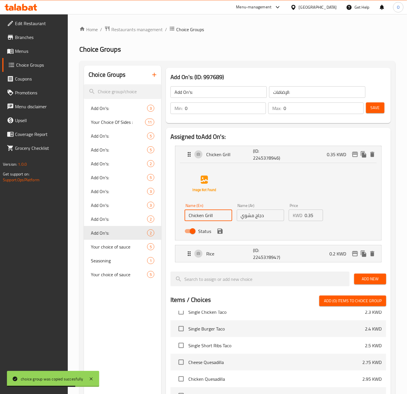
click at [213, 216] on input "Chicken Grill" at bounding box center [209, 216] width 48 height 12
paste input "Beef"
type input "Beef"
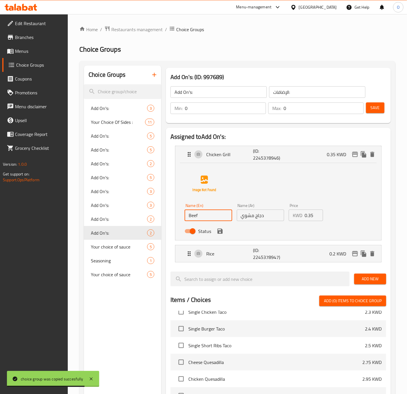
click at [255, 217] on input "دجاج مشوي" at bounding box center [261, 216] width 48 height 12
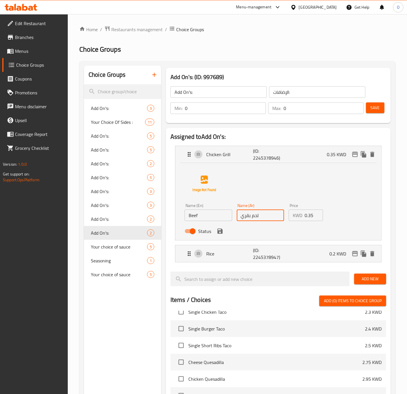
type input "لحم بقري"
click at [311, 212] on input "0.35" at bounding box center [314, 216] width 18 height 12
click at [220, 230] on icon "save" at bounding box center [220, 231] width 7 height 7
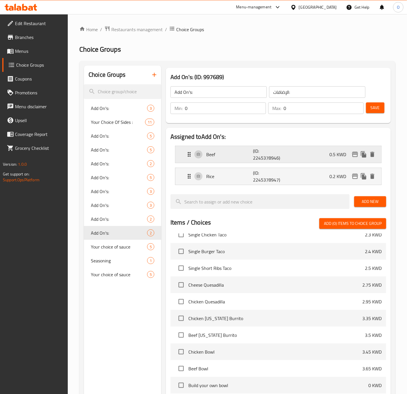
type input "0.5"
click at [381, 109] on button "Save" at bounding box center [375, 107] width 18 height 11
click at [97, 216] on span "Add On's:" at bounding box center [110, 219] width 39 height 7
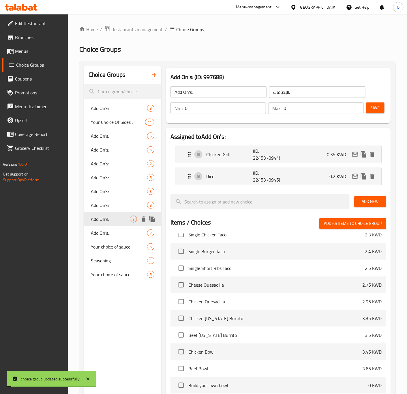
type input "Add On's:"
type input "الإضافات:"
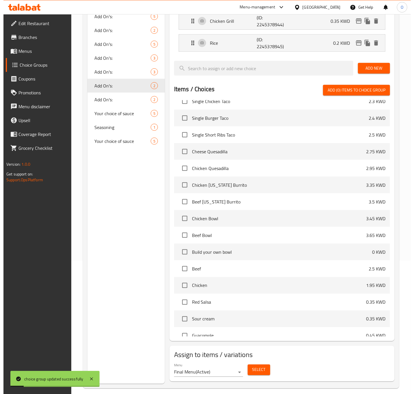
scroll to position [140, 0]
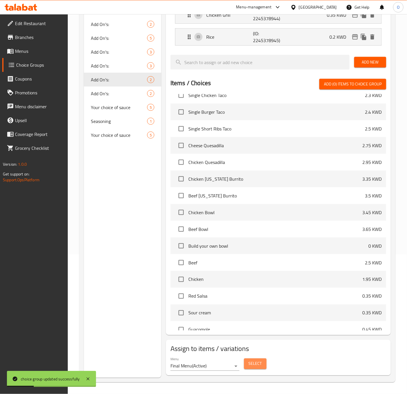
click at [256, 364] on span "Select" at bounding box center [255, 363] width 13 height 7
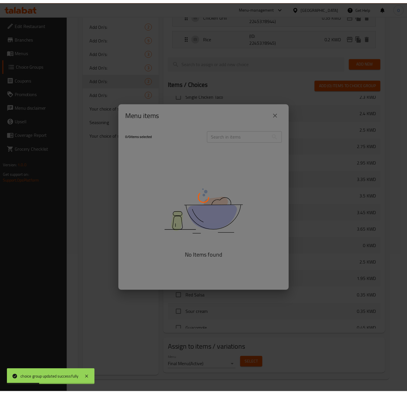
scroll to position [484, 0]
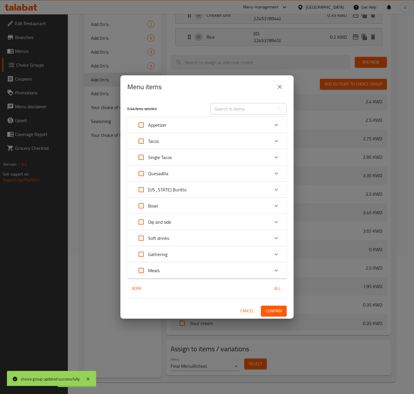
click at [163, 205] on div "Bowl" at bounding box center [201, 206] width 135 height 14
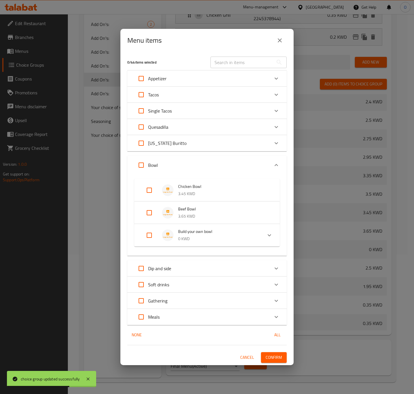
click at [145, 193] on input "Expand" at bounding box center [149, 190] width 14 height 14
checkbox input "true"
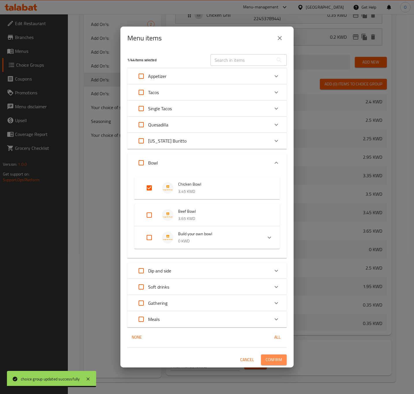
click at [279, 356] on span "Confirm" at bounding box center [274, 359] width 16 height 7
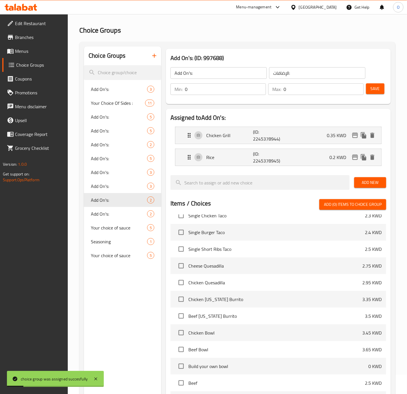
scroll to position [10, 0]
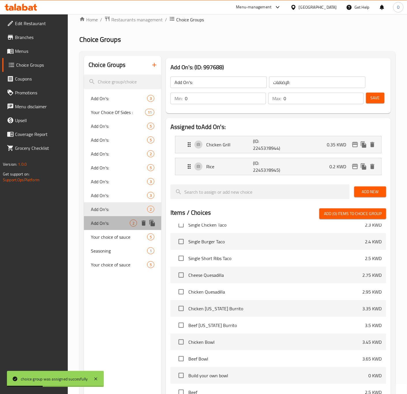
click at [111, 220] on span "Add On's:" at bounding box center [110, 223] width 39 height 7
type input "Add On's:"
type input "الإضافات:"
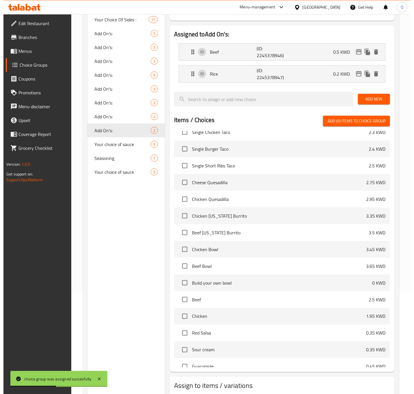
scroll to position [140, 0]
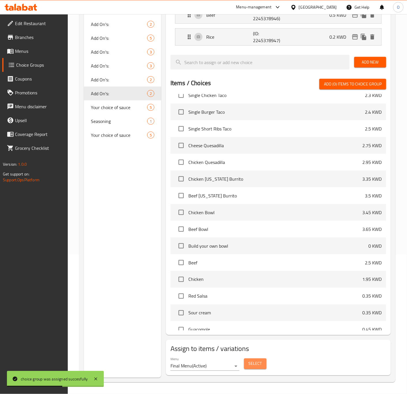
click at [250, 359] on button "Select" at bounding box center [255, 364] width 23 height 11
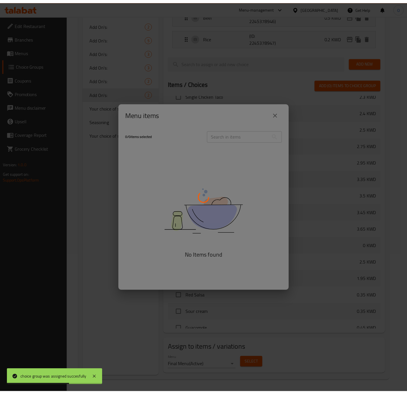
scroll to position [484, 0]
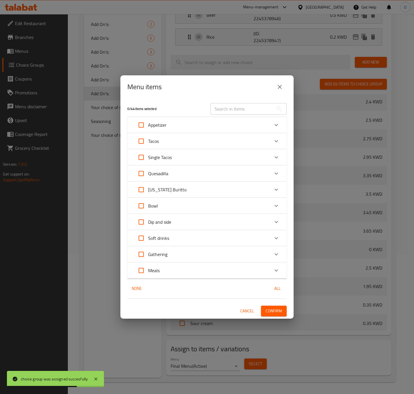
click at [167, 206] on div "Bowl" at bounding box center [201, 206] width 135 height 14
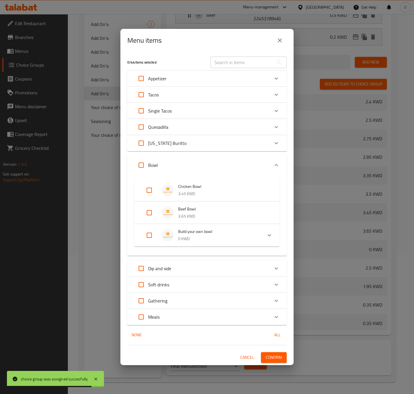
click at [172, 220] on li "Beef Bowl 3.65 KWD" at bounding box center [207, 213] width 132 height 20
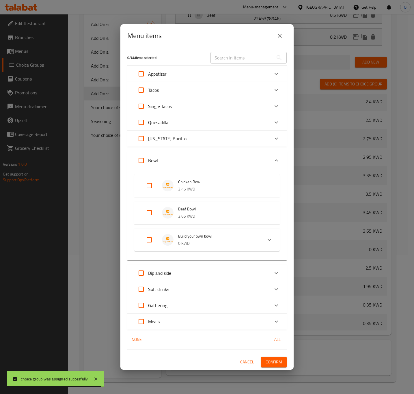
click at [147, 212] on input "Expand" at bounding box center [149, 213] width 14 height 14
checkbox input "true"
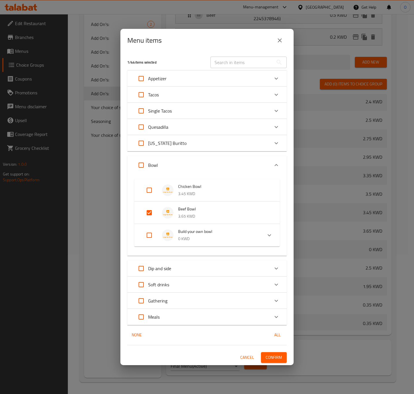
click at [278, 355] on span "Confirm" at bounding box center [274, 357] width 16 height 7
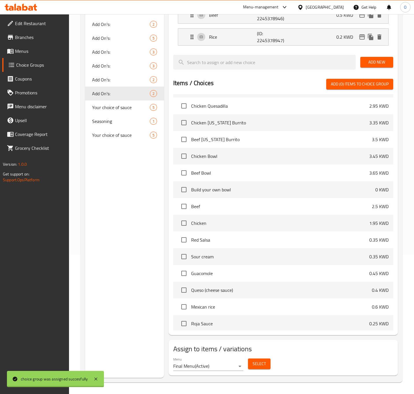
scroll to position [428, 0]
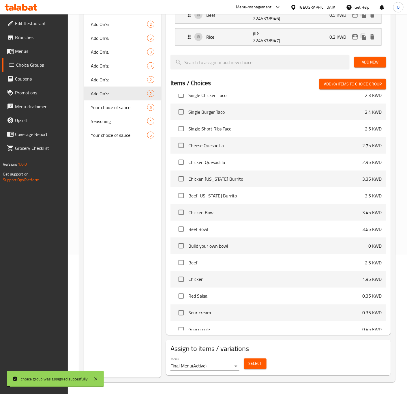
click at [90, 188] on div "Choice Groups Add On's: 3 Your Choice Of Sides : 11 Add On's: 5 Add On's: 5 Add…" at bounding box center [122, 152] width 77 height 452
click at [156, 79] on button "duplicate" at bounding box center [152, 79] width 9 height 9
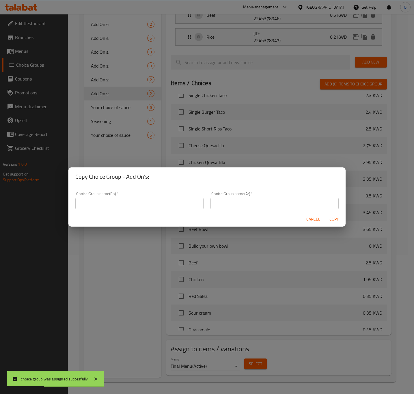
click at [114, 212] on div "Cancel Copy" at bounding box center [206, 219] width 277 height 15
click at [120, 201] on input "text" at bounding box center [139, 204] width 128 height 12
type input "Add On's:"
click at [268, 199] on input "text" at bounding box center [274, 204] width 128 height 12
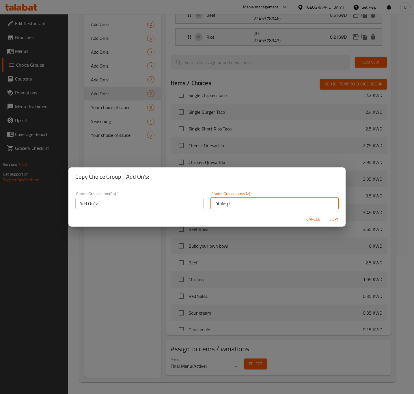
type input "الإضافات:"
click at [334, 217] on span "Copy" at bounding box center [334, 219] width 14 height 7
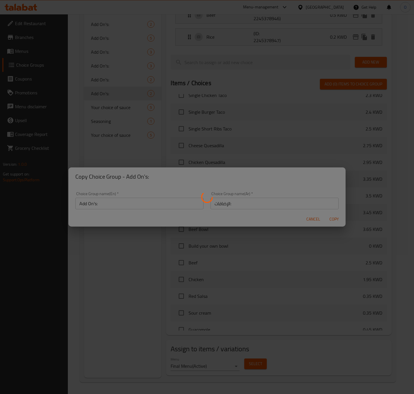
type input "Add On's:"
type input "الإضافات:"
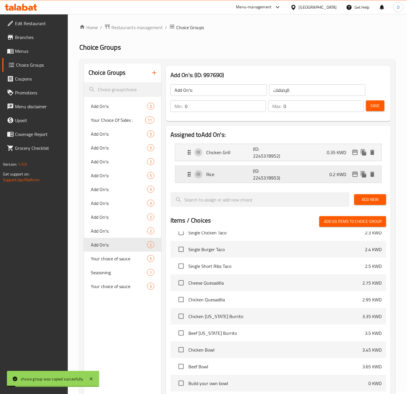
scroll to position [0, 0]
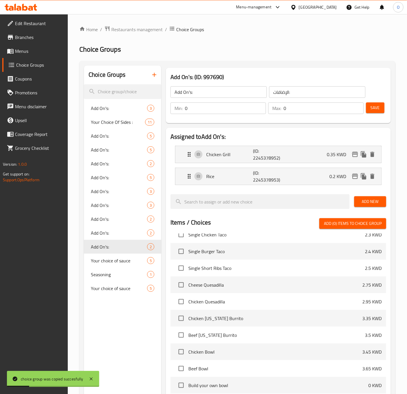
click at [361, 199] on span "Add New" at bounding box center [370, 201] width 23 height 7
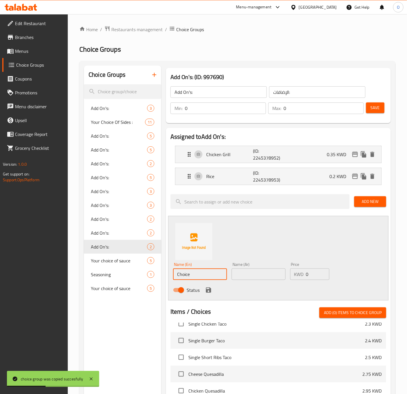
click at [181, 279] on input "Choice" at bounding box center [200, 274] width 54 height 12
type input "Beef"
type input "لحم بقري"
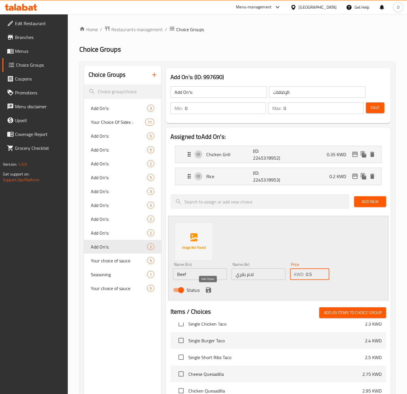
type input "0.5"
click at [207, 286] on button "save" at bounding box center [208, 290] width 9 height 9
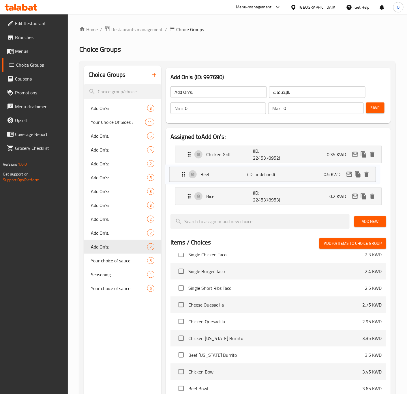
drag, startPoint x: 191, startPoint y: 197, endPoint x: 184, endPoint y: 172, distance: 25.7
click at [184, 172] on nav "Chicken Grill (ID: 2245378952) 0.35 KWD Name (En) Chicken Grill Name (En) Name …" at bounding box center [279, 175] width 216 height 68
click at [375, 226] on button "Add New" at bounding box center [370, 221] width 32 height 11
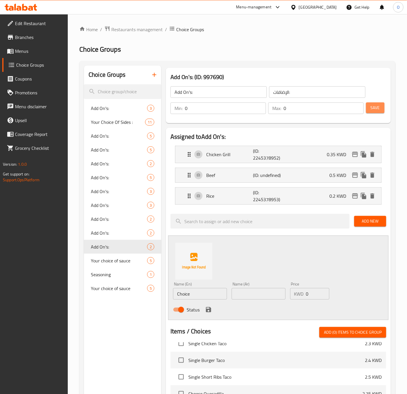
click at [372, 109] on span "Save" at bounding box center [375, 107] width 9 height 7
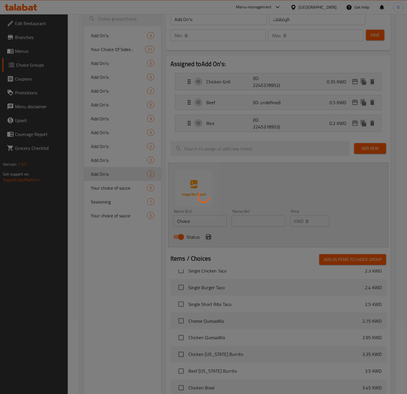
scroll to position [130, 0]
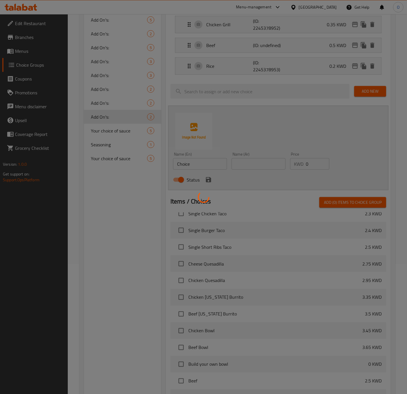
click at [109, 334] on div at bounding box center [203, 197] width 407 height 394
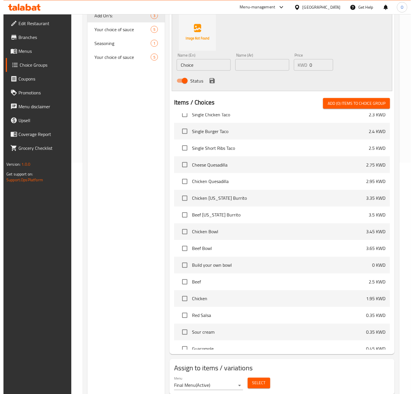
scroll to position [251, 0]
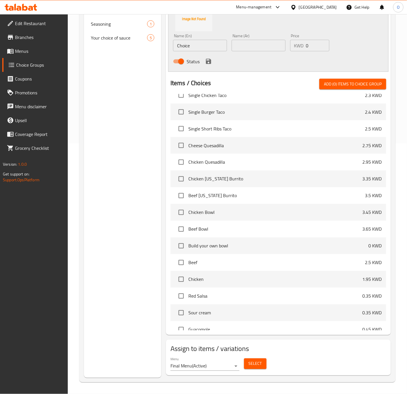
click at [258, 359] on button "Select" at bounding box center [255, 364] width 23 height 11
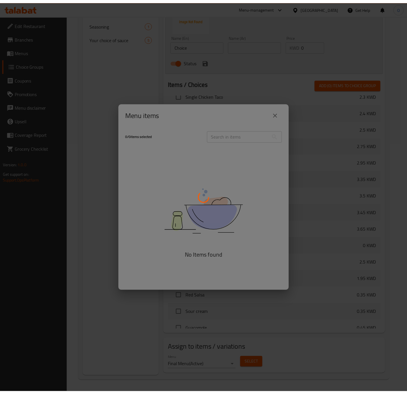
scroll to position [484, 0]
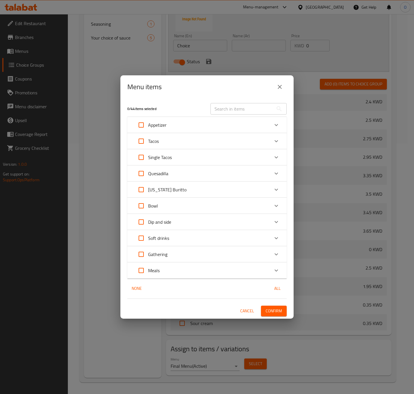
click at [167, 207] on div "Bowl" at bounding box center [201, 206] width 135 height 14
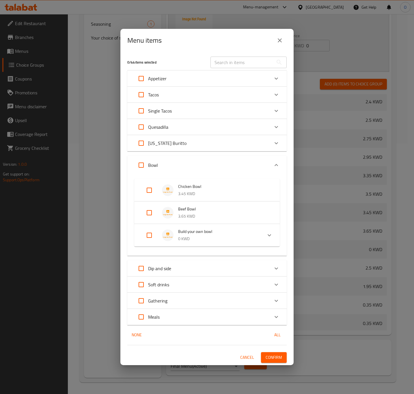
click at [153, 238] on input "Expand" at bounding box center [149, 235] width 14 height 14
checkbox input "true"
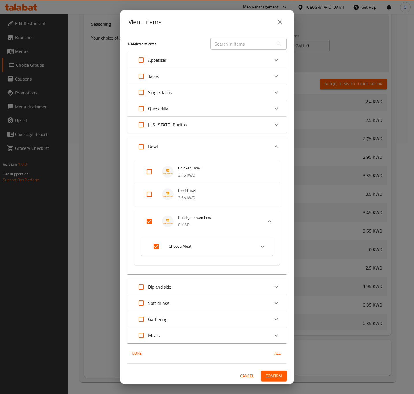
click at [269, 377] on span "Confirm" at bounding box center [274, 375] width 16 height 7
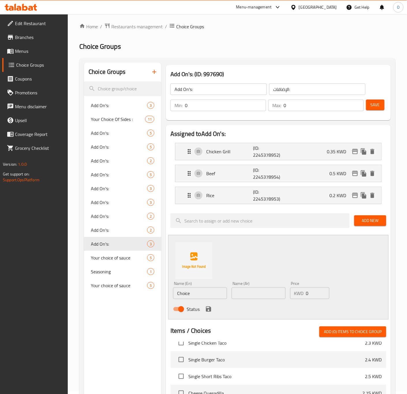
scroll to position [0, 0]
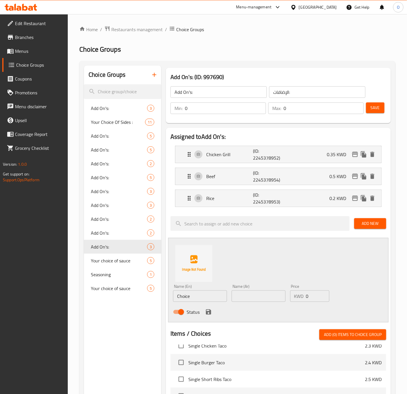
click at [76, 53] on div "Home / Restaurants management / Choice Groups Choice Groups Choice Groups Add O…" at bounding box center [237, 329] width 339 height 630
click at [44, 51] on span "Menus" at bounding box center [39, 51] width 48 height 7
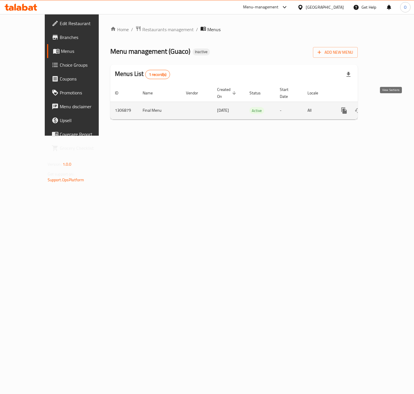
click at [393, 106] on link "enhanced table" at bounding box center [386, 111] width 14 height 14
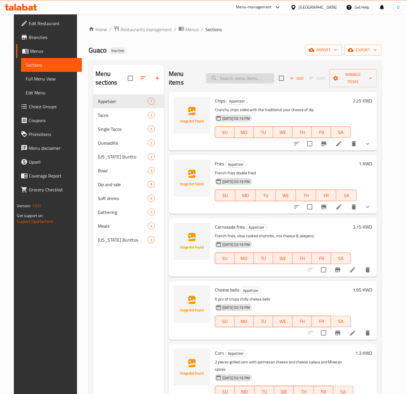
click at [252, 78] on input "search" at bounding box center [240, 78] width 68 height 10
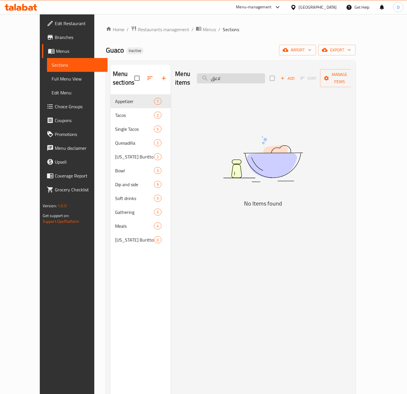
click at [252, 78] on input "لاعق" at bounding box center [231, 78] width 68 height 10
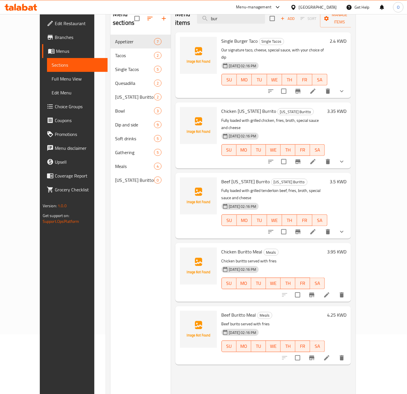
scroll to position [81, 0]
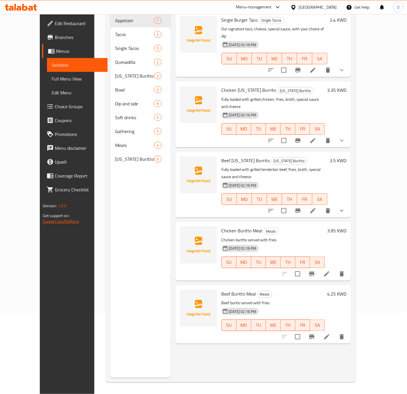
type input "bur"
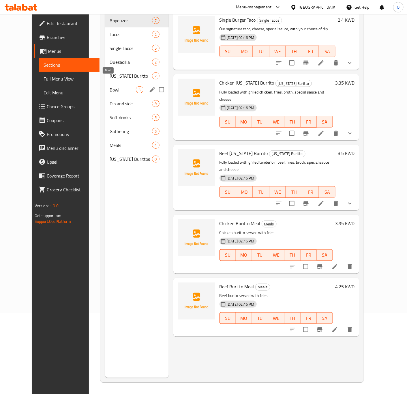
click at [110, 86] on span "Bowl" at bounding box center [123, 89] width 26 height 7
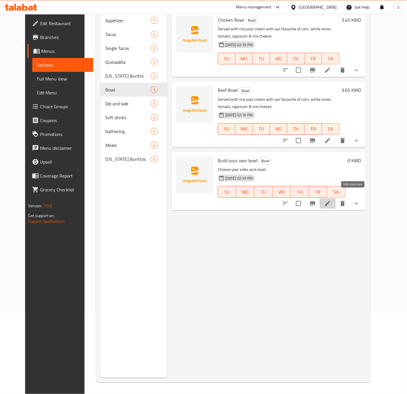
click at [331, 200] on icon at bounding box center [327, 203] width 7 height 7
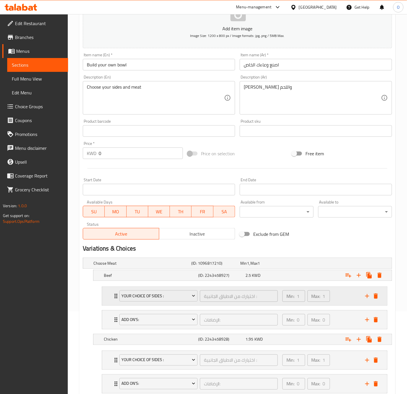
scroll to position [87, 0]
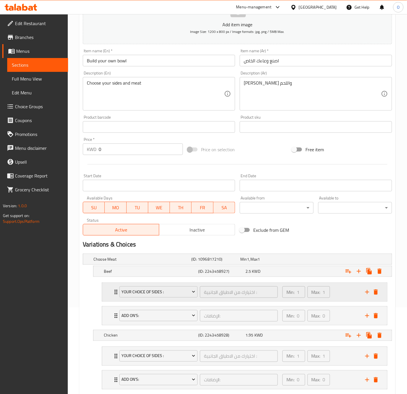
click at [112, 293] on div "Your Choice Of Sides : اختيارك من الاطباق الجانبية : ​ Min: 1 ​ Max: 1 ​" at bounding box center [244, 292] width 285 height 18
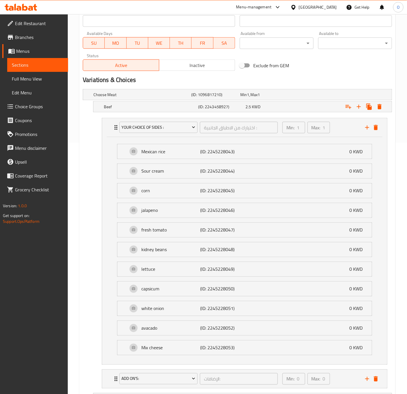
scroll to position [303, 0]
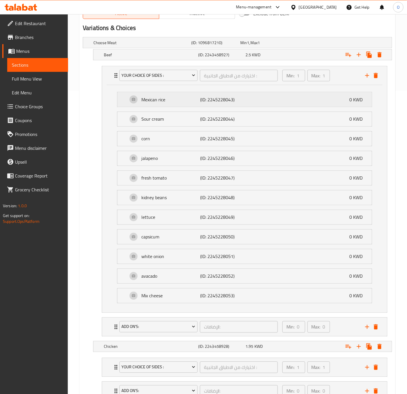
click at [171, 104] on div "Mexican rice (ID: 2245228043) 0 KWD" at bounding box center [246, 99] width 237 height 14
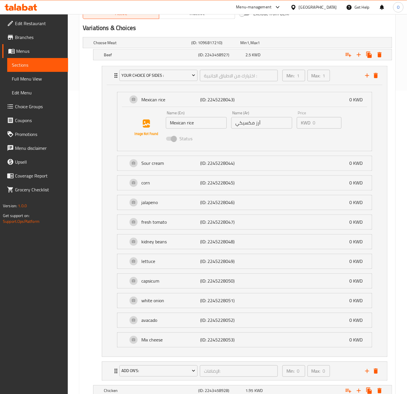
click at [185, 126] on input "Mexican rice" at bounding box center [196, 123] width 61 height 12
click at [192, 123] on input "Mexican rice" at bounding box center [196, 123] width 61 height 12
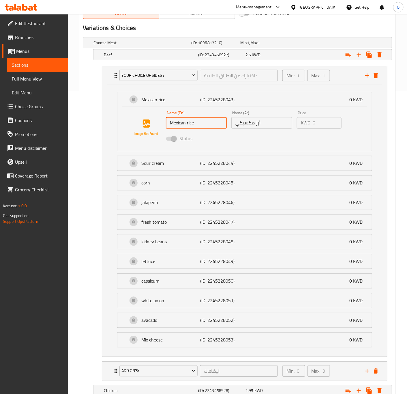
click at [24, 110] on span "Choice Groups" at bounding box center [39, 106] width 48 height 7
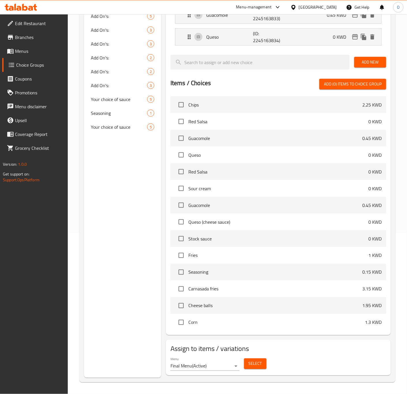
scroll to position [82, 0]
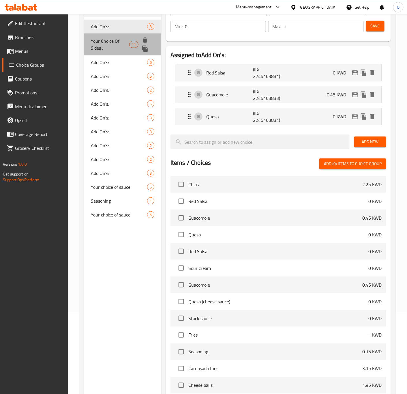
click at [116, 47] on span "Your Choice Of Sides :" at bounding box center [110, 45] width 38 height 14
type input "Your Choice Of Sides :"
type input "اختيارك من الاطباق الجانبية :"
type input "1"
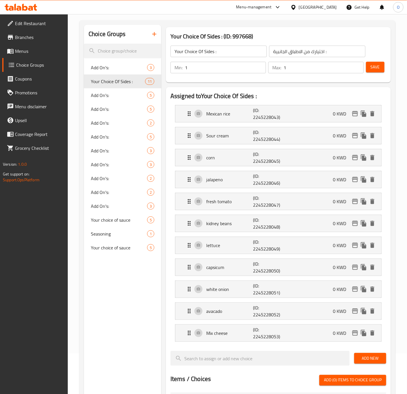
scroll to position [0, 0]
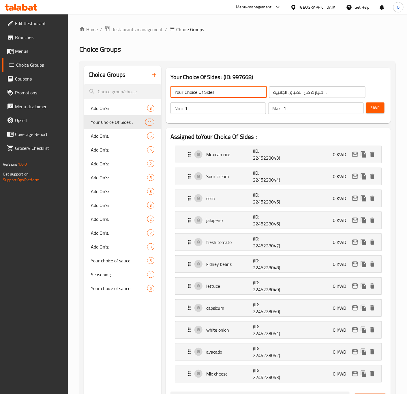
click at [216, 92] on input "Your Choice Of Sides :" at bounding box center [219, 92] width 96 height 12
type input "Your Choice Of Sides:"
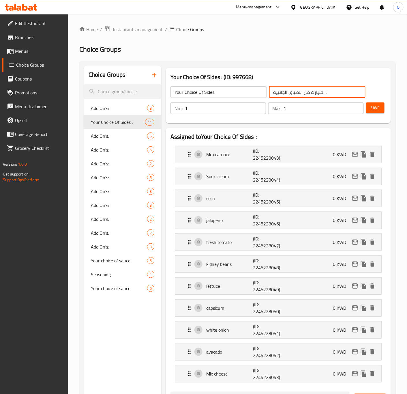
click at [326, 94] on input "اختيارك من الاطباق الجانبية :" at bounding box center [317, 92] width 96 height 12
click at [234, 156] on p "Mexican rice" at bounding box center [229, 154] width 47 height 7
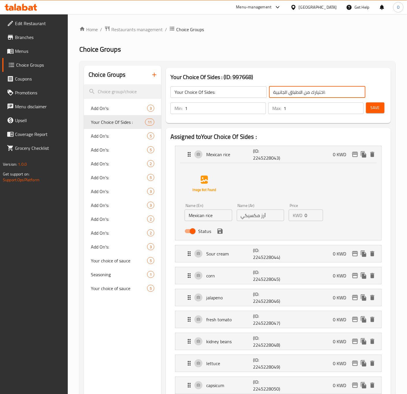
type input "اختيارك من الاطباق الجانبية:"
click at [221, 219] on input "Mexican rice" at bounding box center [209, 216] width 48 height 12
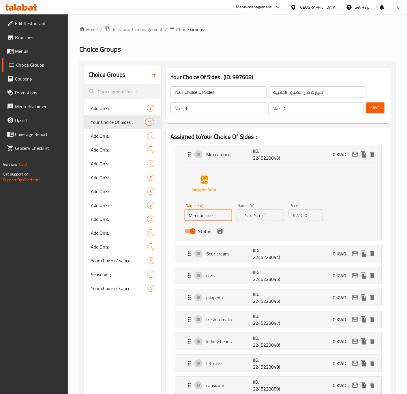
type input "Mexican Rice"
click at [220, 227] on button "save" at bounding box center [220, 231] width 9 height 9
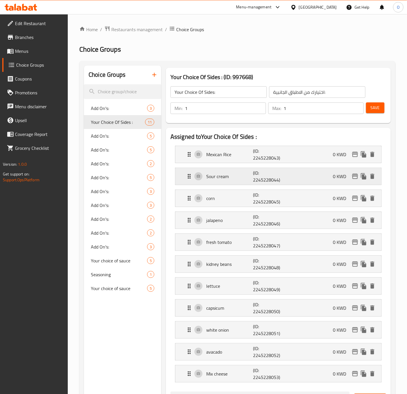
click at [235, 172] on div "Sour cream (ID: 2245228044) 0 KWD" at bounding box center [280, 176] width 189 height 17
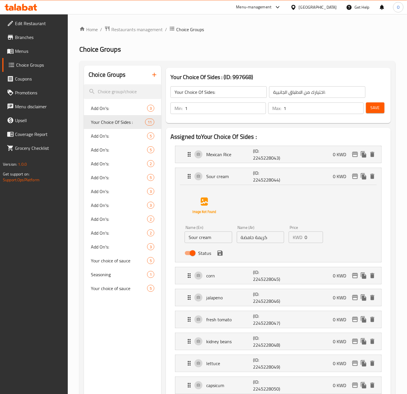
click at [204, 241] on input "Sour cream" at bounding box center [209, 237] width 48 height 12
type input "Sour Cream"
click at [223, 255] on icon "save" at bounding box center [220, 253] width 7 height 7
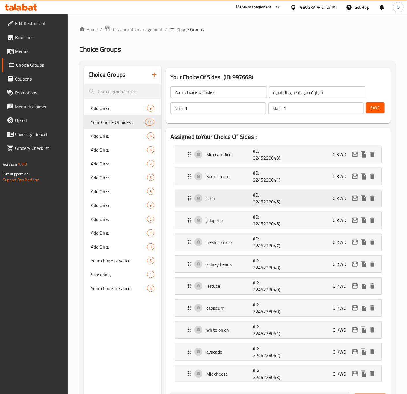
click at [215, 205] on div "corn (ID: 2245228045) 0 KWD" at bounding box center [280, 198] width 189 height 17
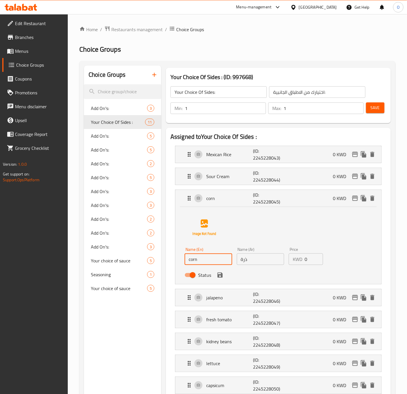
click at [201, 261] on input "corn" at bounding box center [209, 259] width 48 height 12
drag, startPoint x: 200, startPoint y: 257, endPoint x: 271, endPoint y: 262, distance: 71.5
click at [271, 262] on div "Name (En) Corn Flakes Bar - Sugar-Free And Gluten-Free Name (En) Name (Ar) ذرة …" at bounding box center [260, 264] width 156 height 38
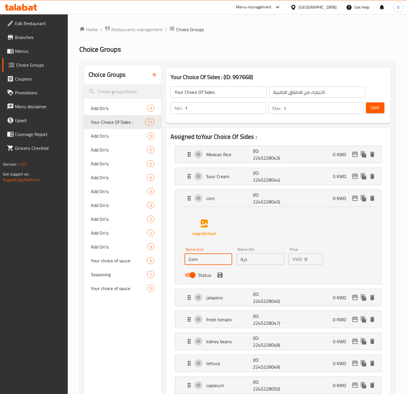
click at [178, 283] on div "Name (En) Corn Name (En) Name (Ar) ذرة Name (Ar) Price KWD 0 Price Status" at bounding box center [279, 245] width 206 height 77
type input "Corn"
click at [216, 275] on button "save" at bounding box center [220, 275] width 9 height 9
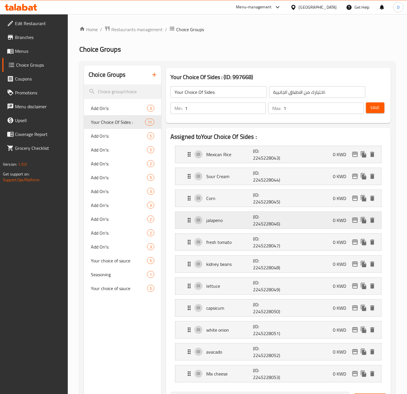
click at [229, 225] on div "jalapeno (ID: 2245228046) 0 KWD" at bounding box center [280, 220] width 189 height 17
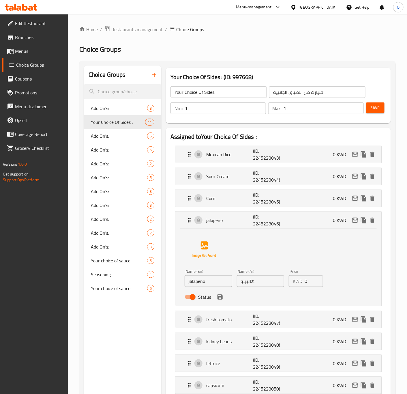
click at [211, 286] on input "jalapeno" at bounding box center [209, 281] width 48 height 12
type input "Jalapeno"
click at [224, 297] on button "save" at bounding box center [220, 297] width 9 height 9
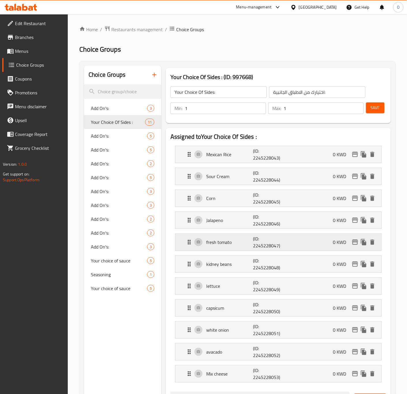
click at [230, 243] on p "fresh tomato" at bounding box center [229, 242] width 47 height 7
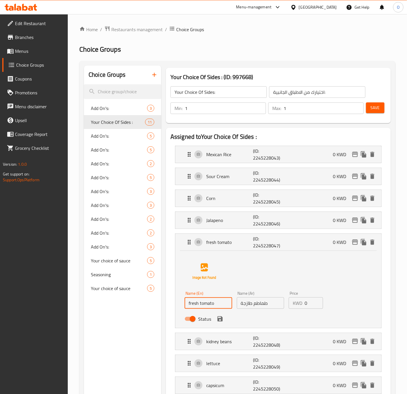
click at [213, 304] on input "fresh tomato" at bounding box center [209, 303] width 48 height 12
type input "Fresh Tomato"
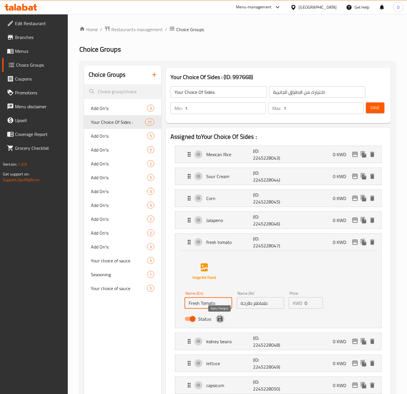
click at [220, 322] on icon "save" at bounding box center [220, 318] width 5 height 5
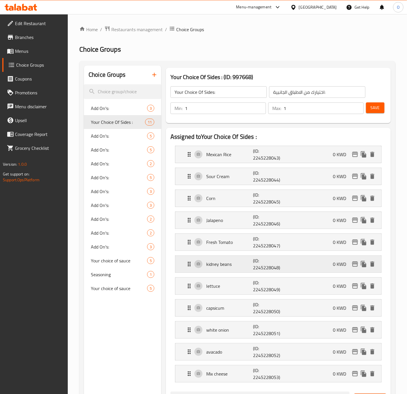
click at [234, 268] on p "kidney beans" at bounding box center [229, 264] width 47 height 7
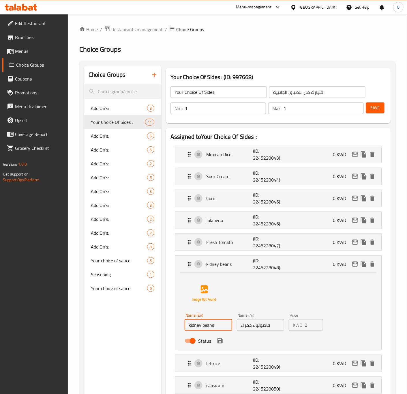
click at [201, 331] on input "kidney beans" at bounding box center [209, 325] width 48 height 12
type input "Kidney Beans"
click at [219, 342] on icon "save" at bounding box center [220, 340] width 5 height 5
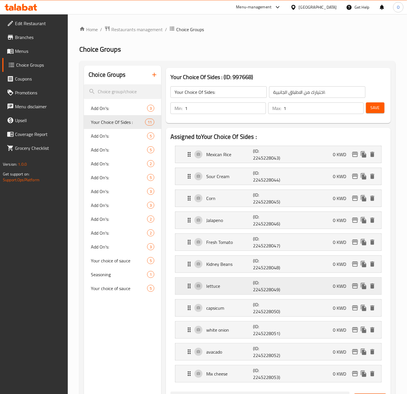
click at [237, 290] on p "lettuce" at bounding box center [229, 286] width 47 height 7
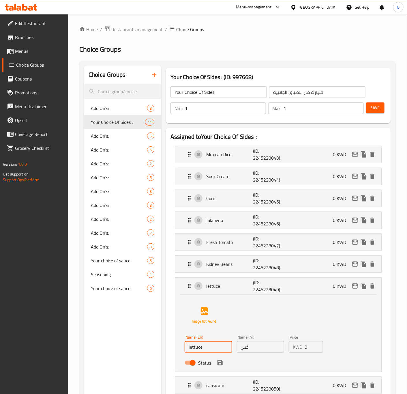
click at [209, 353] on input "lettuce" at bounding box center [209, 347] width 48 height 12
type input "Lettuce"
click at [219, 369] on div "Status" at bounding box center [260, 363] width 156 height 16
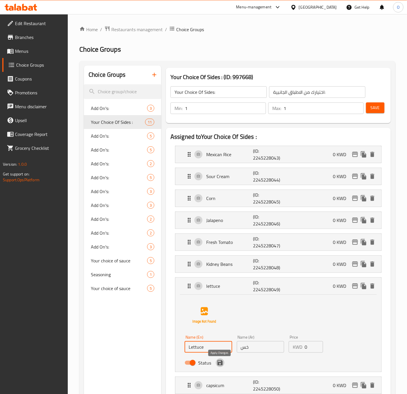
click at [221, 365] on icon "save" at bounding box center [220, 362] width 5 height 5
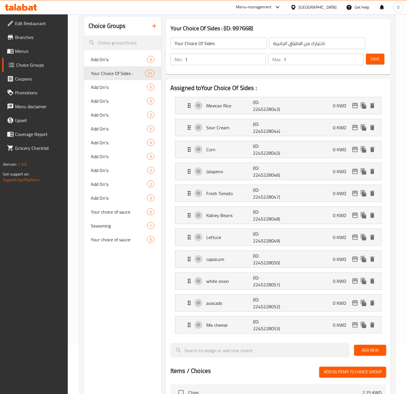
scroll to position [87, 0]
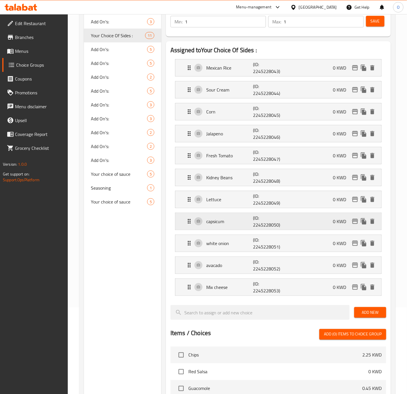
click at [234, 219] on div "capsicum (ID: 2245228050) 0 KWD" at bounding box center [280, 221] width 189 height 17
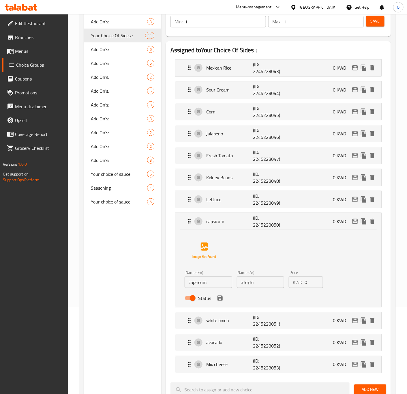
click at [206, 285] on input "capsicum" at bounding box center [209, 283] width 48 height 12
type input "Capsicum"
click at [219, 300] on icon "save" at bounding box center [220, 298] width 5 height 5
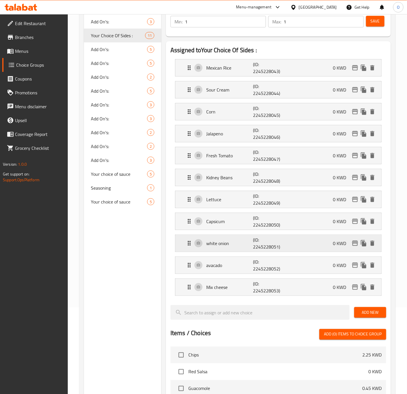
click at [237, 250] on div "white onion (ID: 2245228051) 0 KWD" at bounding box center [280, 243] width 189 height 17
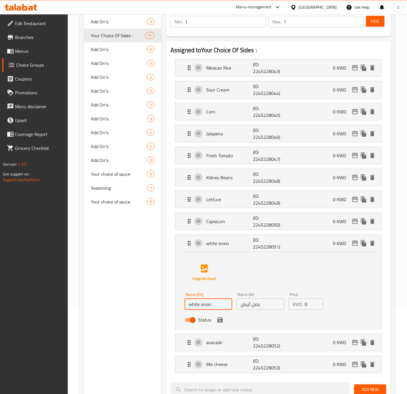
click at [212, 309] on input "white onion" at bounding box center [209, 304] width 48 height 12
type input "White Onion"
click at [221, 320] on icon "save" at bounding box center [220, 320] width 5 height 5
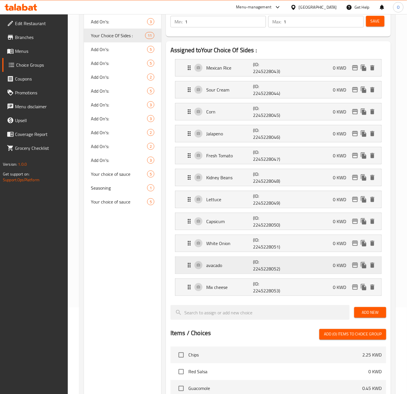
click at [233, 266] on p "avacado" at bounding box center [229, 265] width 47 height 7
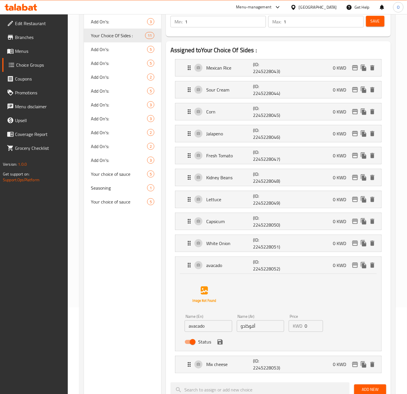
click at [203, 328] on input "avacado" at bounding box center [209, 326] width 48 height 12
type input "Avocado"
click at [217, 341] on icon "save" at bounding box center [220, 342] width 7 height 7
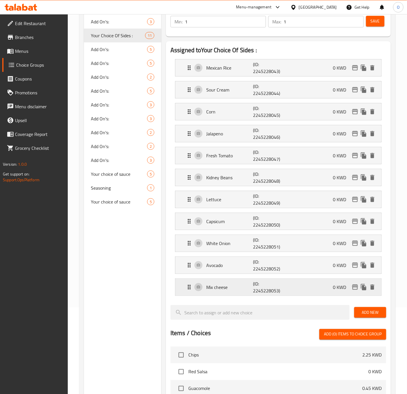
click at [205, 289] on div "Mix cheese (ID: 2245228053) 0 KWD" at bounding box center [280, 287] width 189 height 17
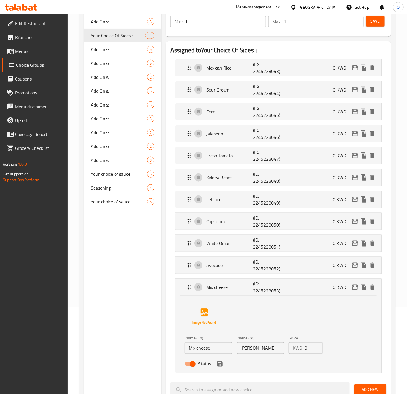
click at [201, 354] on input "Mix cheese" at bounding box center [209, 348] width 48 height 12
type input "Mix Cheese"
click at [262, 356] on div "Name (Ar) [PERSON_NAME] Name (Ar)" at bounding box center [261, 345] width 52 height 22
click at [264, 354] on input "[PERSON_NAME]" at bounding box center [261, 348] width 48 height 12
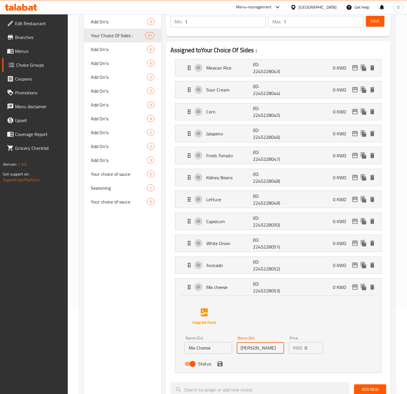
click at [264, 354] on input "[PERSON_NAME]" at bounding box center [261, 348] width 48 height 12
type input "جبنة مشكلة"
click at [220, 364] on icon "save" at bounding box center [220, 364] width 7 height 7
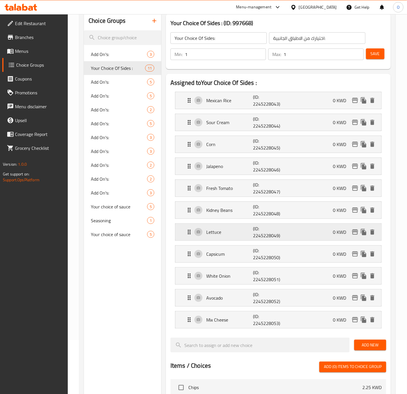
scroll to position [0, 0]
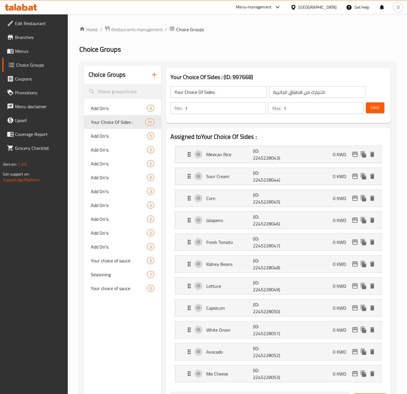
click at [366, 112] on button "Save" at bounding box center [375, 107] width 18 height 11
click at [70, 119] on div "Home / Restaurants management / Choice Groups Choice Groups Choice Groups Add O…" at bounding box center [237, 372] width 339 height 717
click at [21, 55] on span "Menus" at bounding box center [39, 51] width 48 height 7
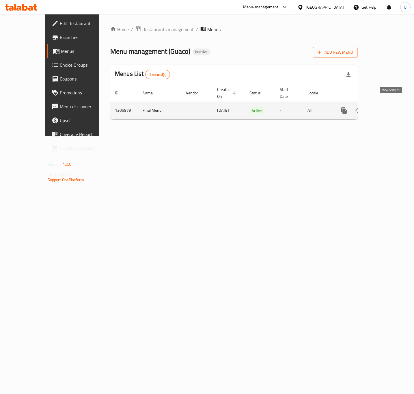
click at [388, 108] on icon "enhanced table" at bounding box center [385, 110] width 5 height 5
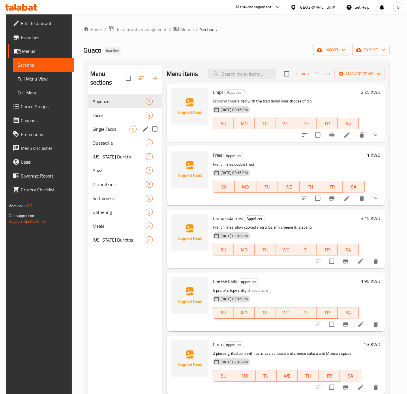
click at [124, 122] on div "Single Tacos 5" at bounding box center [125, 129] width 74 height 14
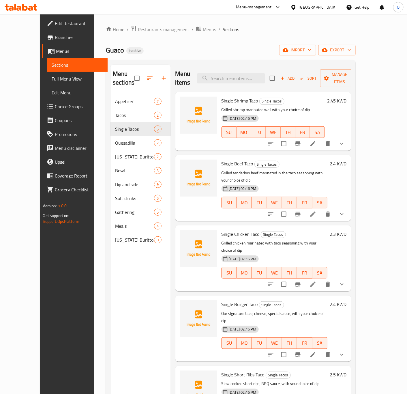
click at [52, 76] on span "Full Menu View" at bounding box center [78, 78] width 52 height 7
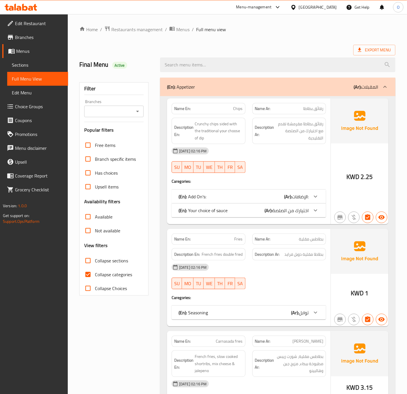
click at [114, 109] on input "Branches" at bounding box center [109, 111] width 46 height 8
click at [109, 137] on span "Guaco, Sharq" at bounding box center [102, 136] width 26 height 7
type input "Guaco, Sharq"
click at [98, 271] on span "Collapse categories" at bounding box center [113, 274] width 37 height 7
click at [95, 271] on input "Collapse categories" at bounding box center [88, 275] width 14 height 14
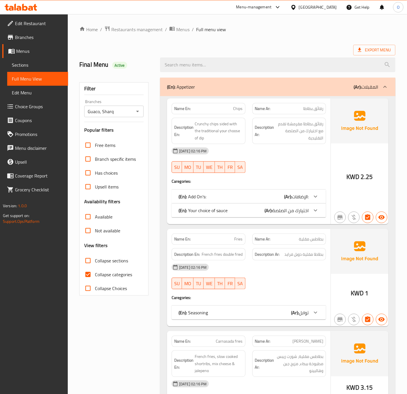
checkbox input "false"
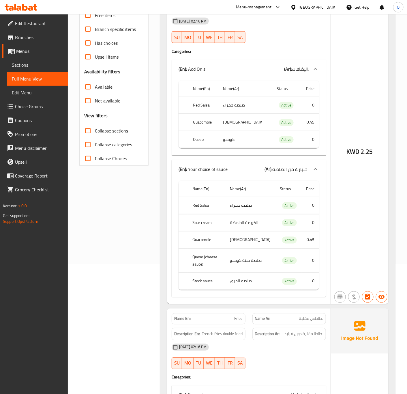
scroll to position [43, 0]
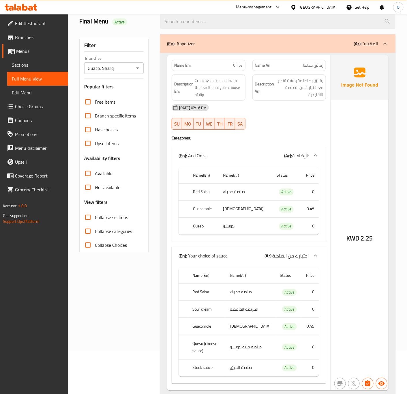
drag, startPoint x: 81, startPoint y: 384, endPoint x: 87, endPoint y: 365, distance: 19.2
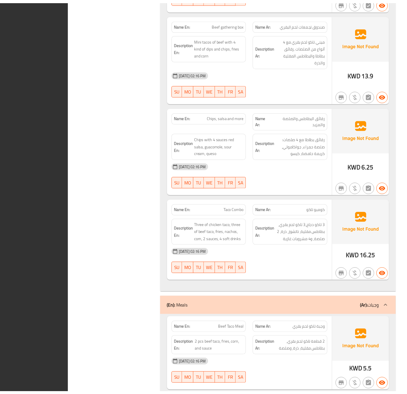
scroll to position [6966, 0]
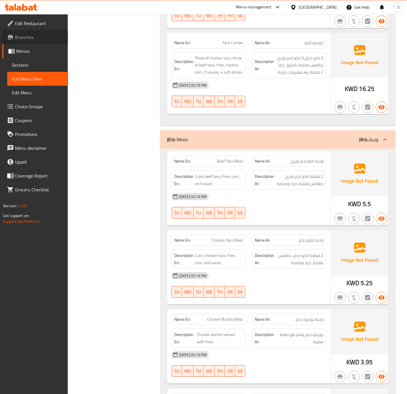
click at [41, 40] on span "Branches" at bounding box center [39, 37] width 48 height 7
